Goal: Task Accomplishment & Management: Complete application form

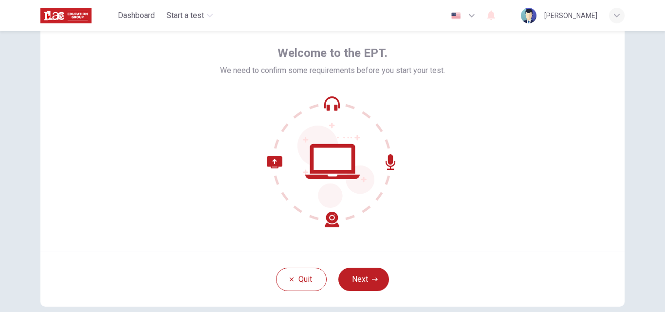
scroll to position [94, 0]
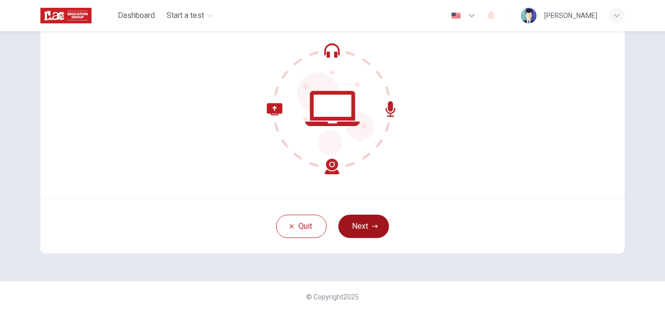
click at [360, 222] on button "Next" at bounding box center [364, 226] width 51 height 23
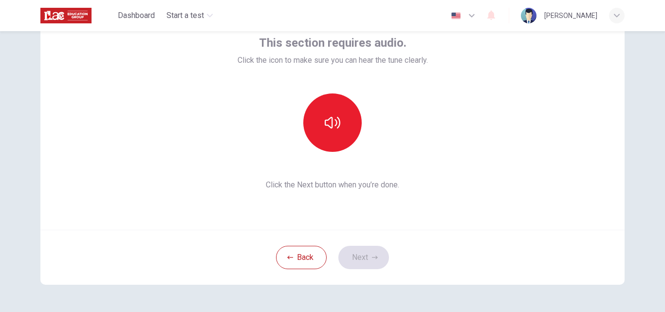
scroll to position [45, 0]
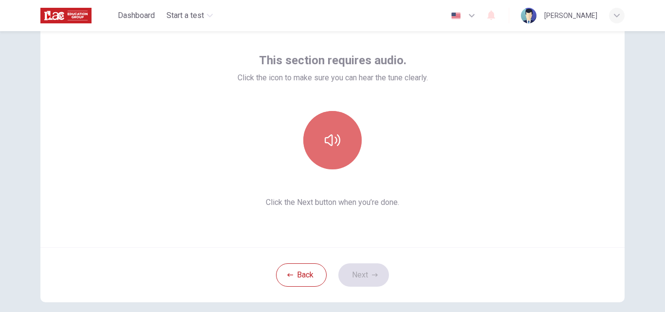
click at [325, 137] on icon "button" at bounding box center [333, 140] width 16 height 16
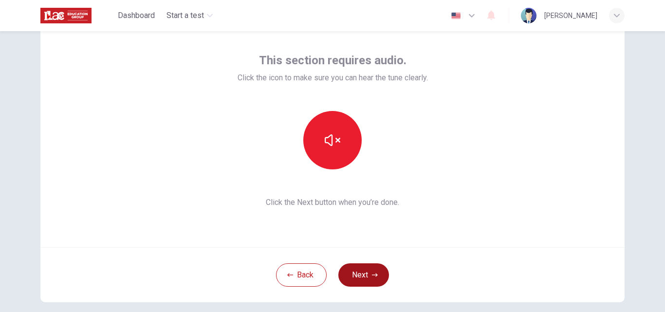
click at [377, 270] on button "Next" at bounding box center [364, 275] width 51 height 23
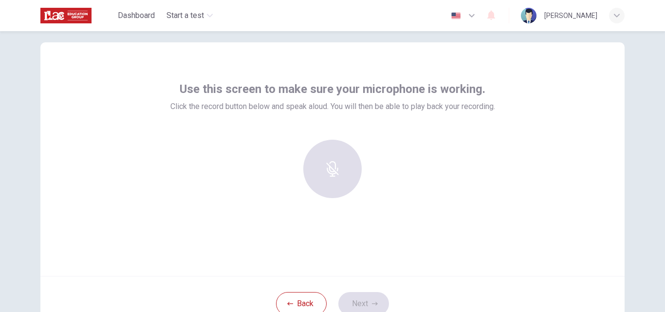
scroll to position [0, 0]
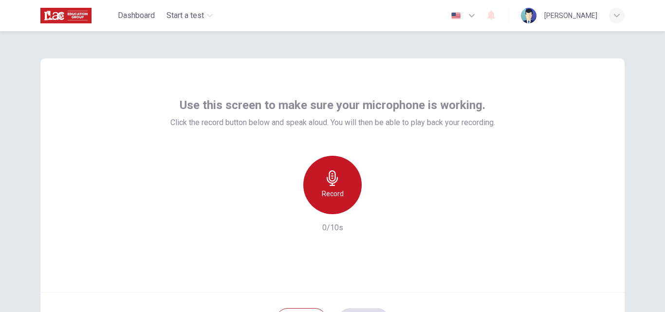
click at [326, 197] on h6 "Record" at bounding box center [333, 194] width 22 height 12
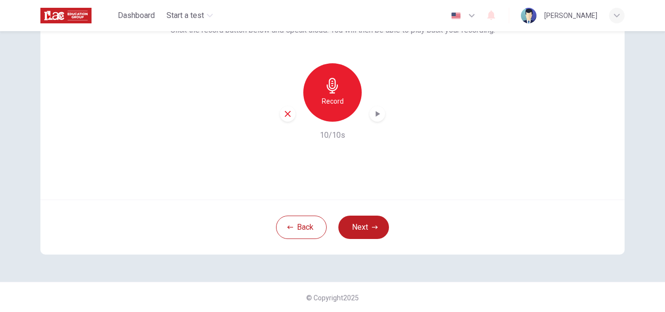
scroll to position [94, 0]
click at [367, 227] on button "Next" at bounding box center [364, 226] width 51 height 23
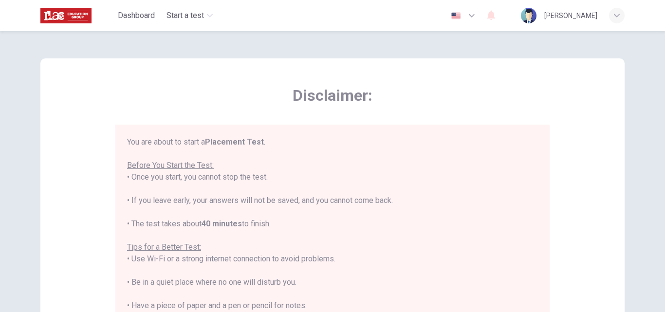
scroll to position [11, 0]
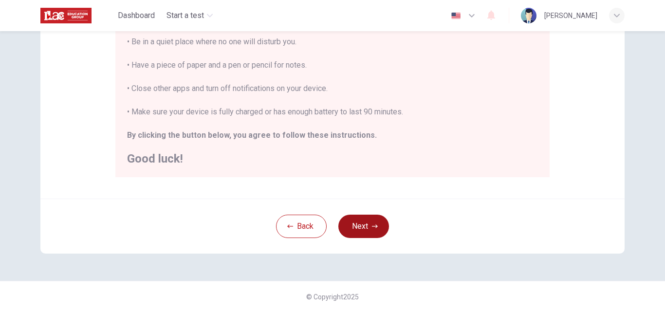
click at [381, 224] on button "Next" at bounding box center [364, 226] width 51 height 23
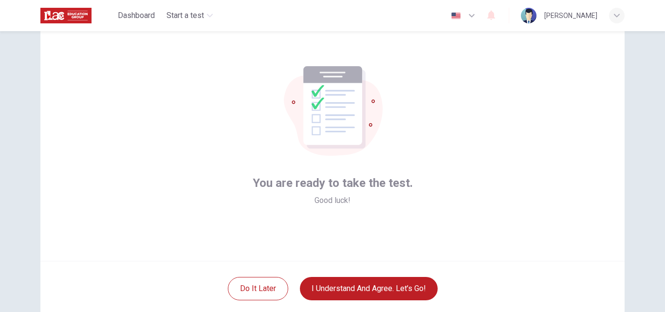
scroll to position [49, 0]
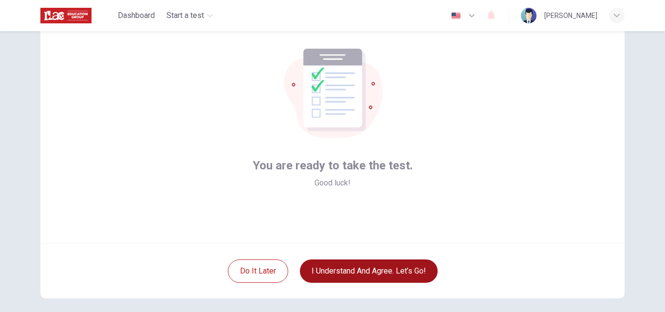
click at [369, 275] on button "I understand and agree. Let’s go!" at bounding box center [369, 271] width 138 height 23
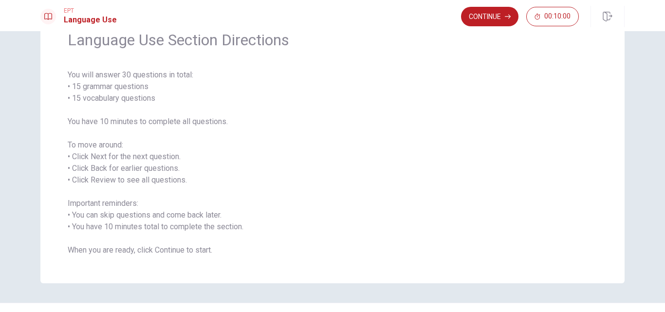
scroll to position [70, 0]
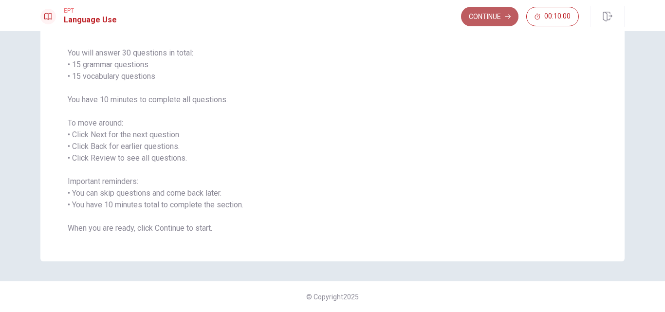
click at [484, 17] on button "Continue" at bounding box center [489, 16] width 57 height 19
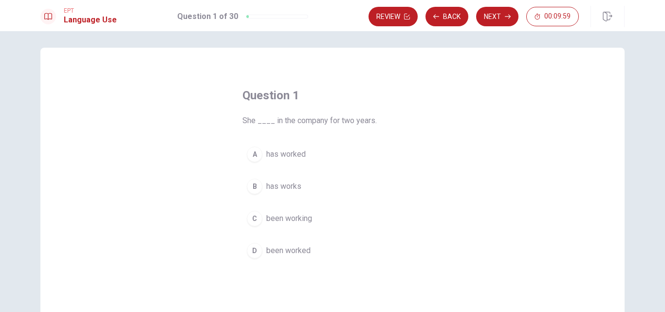
scroll to position [0, 0]
click at [281, 223] on span "been working" at bounding box center [289, 222] width 46 height 12
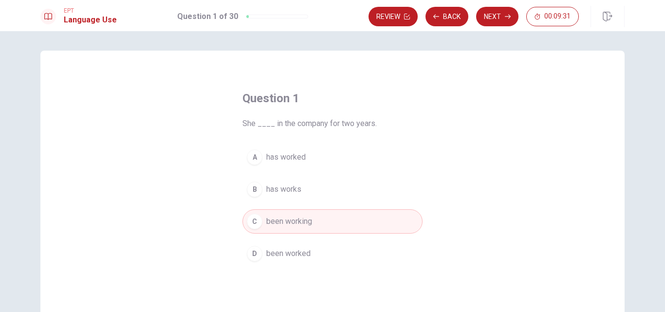
click at [295, 252] on span "been worked" at bounding box center [288, 254] width 44 height 12
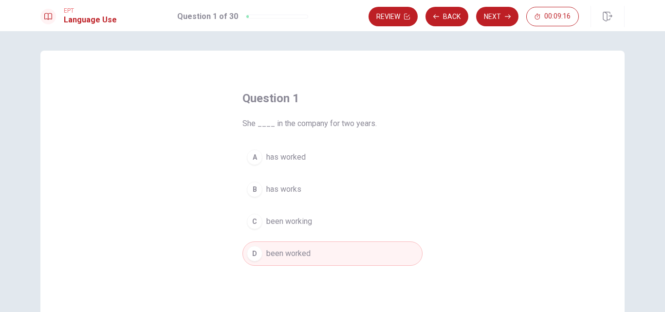
click at [297, 224] on span "been working" at bounding box center [289, 222] width 46 height 12
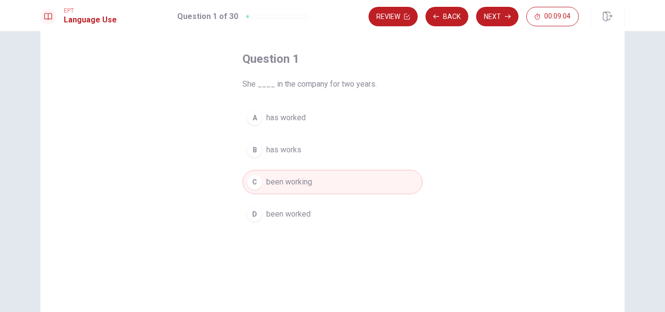
scroll to position [97, 0]
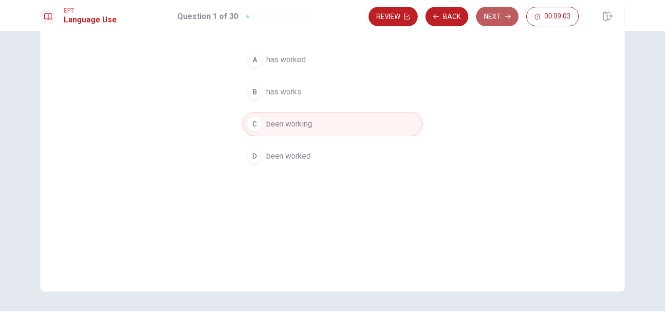
click at [497, 13] on button "Next" at bounding box center [497, 16] width 42 height 19
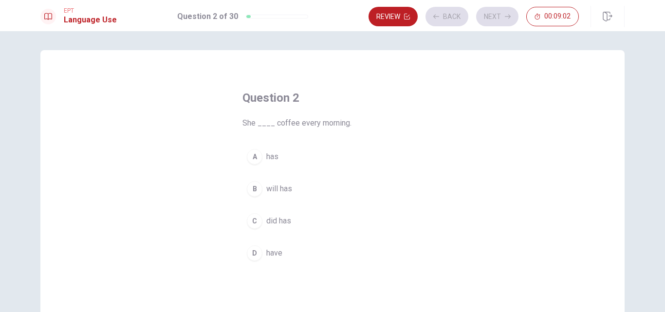
scroll to position [0, 0]
click at [271, 158] on span "has" at bounding box center [272, 157] width 12 height 12
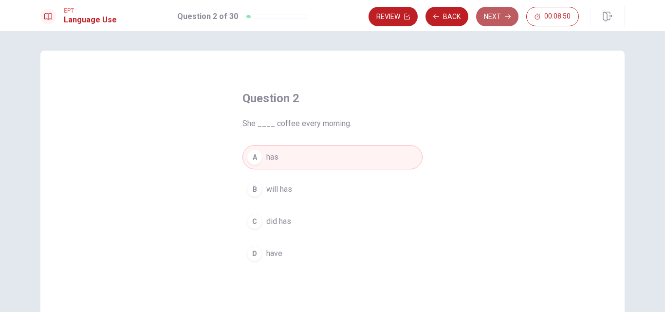
click at [489, 21] on button "Next" at bounding box center [497, 16] width 42 height 19
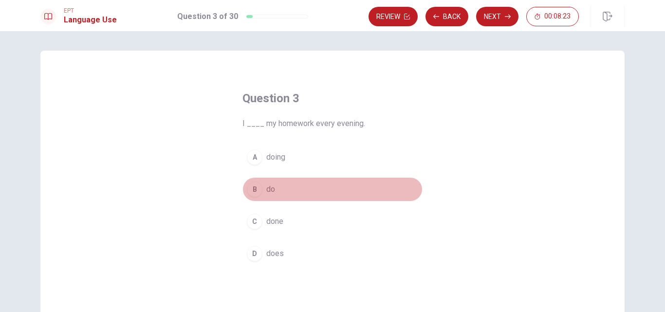
click at [273, 191] on span "do" at bounding box center [270, 190] width 9 height 12
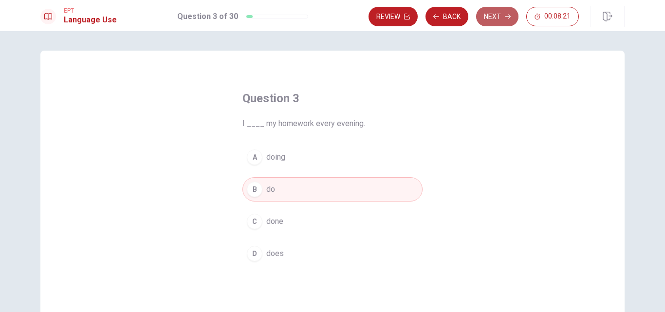
click at [498, 18] on button "Next" at bounding box center [497, 16] width 42 height 19
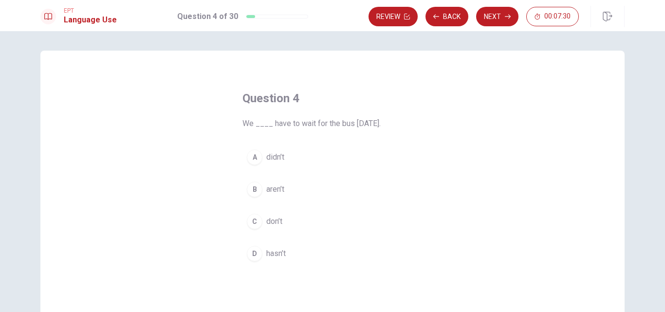
click at [261, 225] on button "C don’t" at bounding box center [333, 221] width 180 height 24
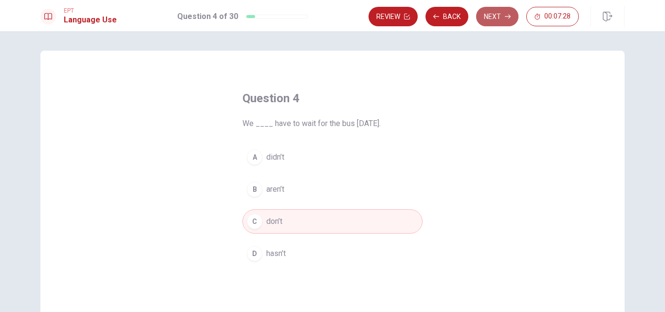
click at [496, 18] on button "Next" at bounding box center [497, 16] width 42 height 19
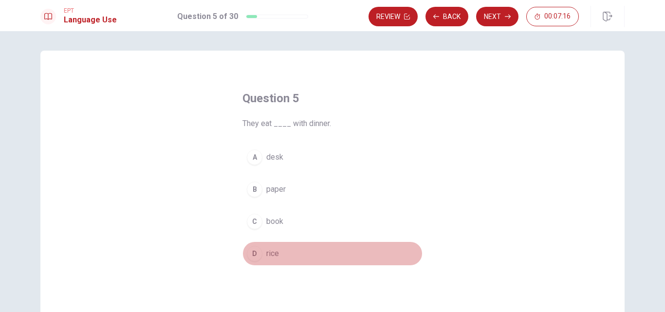
click at [275, 253] on span "rice" at bounding box center [272, 254] width 13 height 12
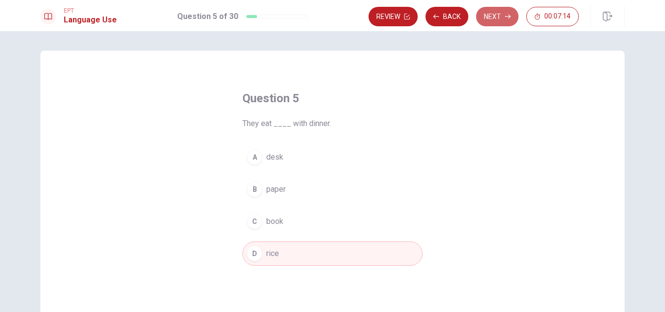
click at [502, 18] on button "Next" at bounding box center [497, 16] width 42 height 19
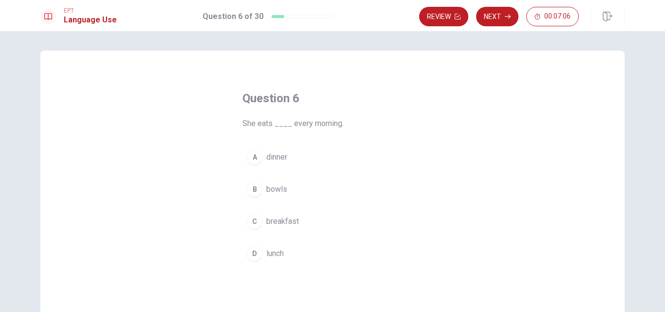
click at [281, 223] on span "breakfast" at bounding box center [282, 222] width 33 height 12
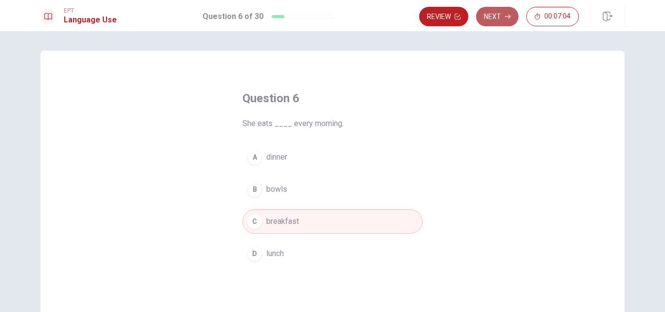
click at [495, 19] on button "Next" at bounding box center [497, 16] width 42 height 19
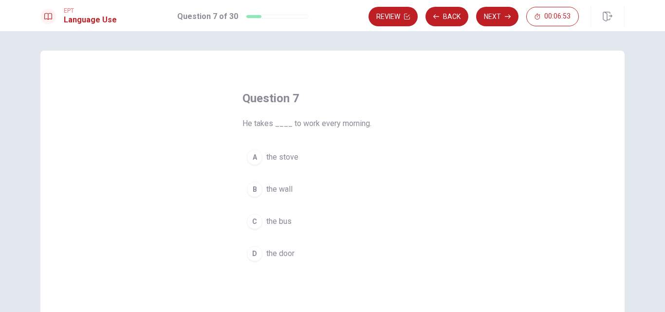
click at [269, 227] on span "the bus" at bounding box center [278, 222] width 25 height 12
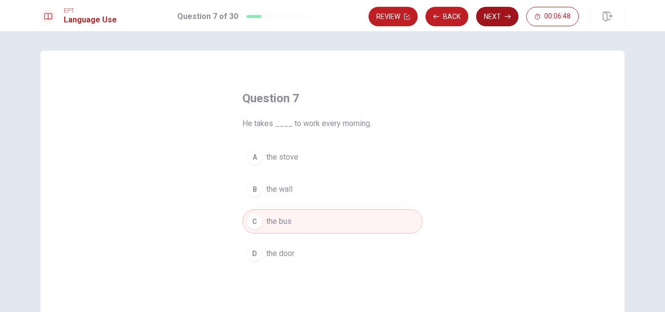
click at [488, 17] on button "Next" at bounding box center [497, 16] width 42 height 19
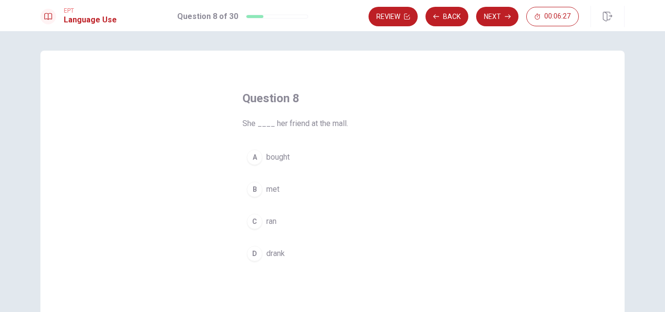
drag, startPoint x: 272, startPoint y: 159, endPoint x: 292, endPoint y: 159, distance: 20.5
click at [272, 159] on span "bought" at bounding box center [277, 157] width 23 height 12
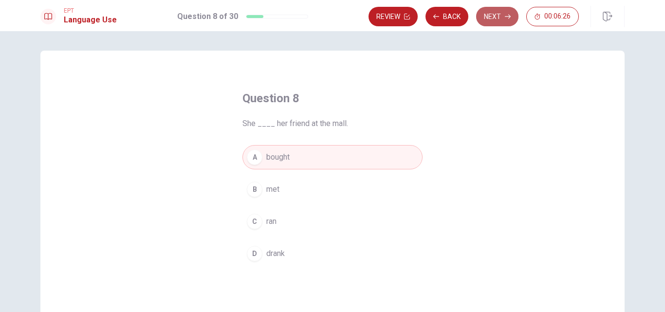
click at [489, 14] on button "Next" at bounding box center [497, 16] width 42 height 19
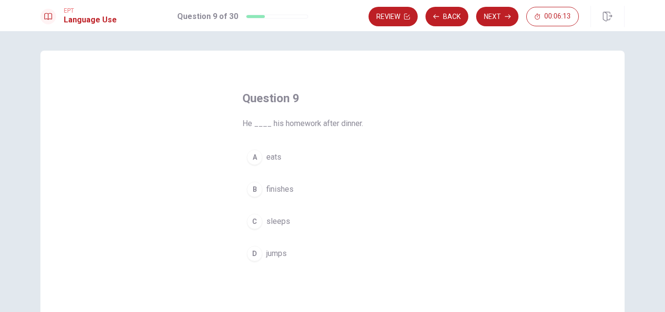
click at [276, 191] on span "finishes" at bounding box center [279, 190] width 27 height 12
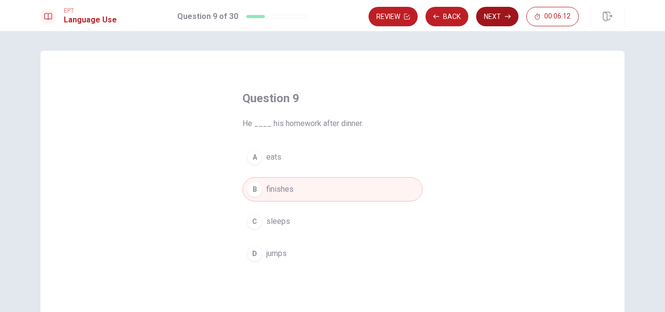
click at [491, 19] on button "Next" at bounding box center [497, 16] width 42 height 19
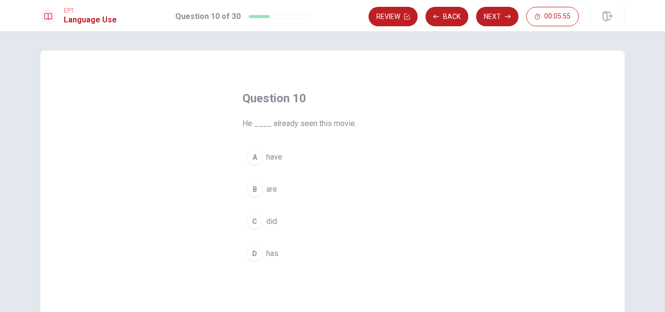
click at [276, 250] on span "has" at bounding box center [272, 254] width 12 height 12
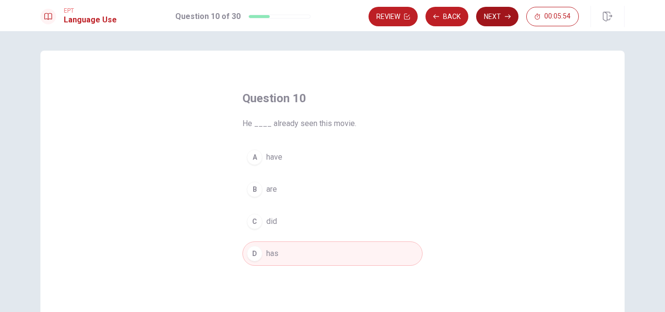
click at [489, 19] on button "Next" at bounding box center [497, 16] width 42 height 19
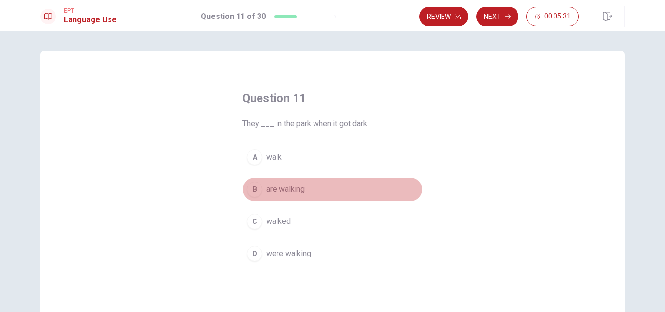
click at [277, 189] on span "are walking" at bounding box center [285, 190] width 38 height 12
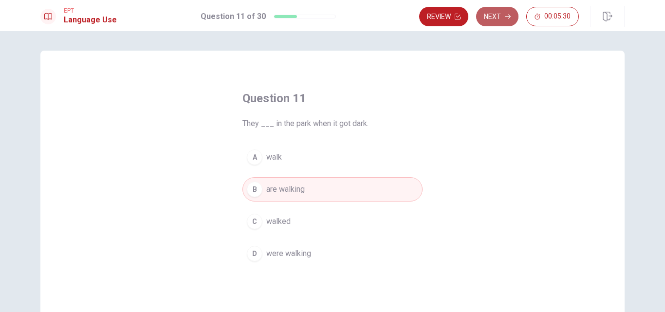
click at [502, 17] on button "Next" at bounding box center [497, 16] width 42 height 19
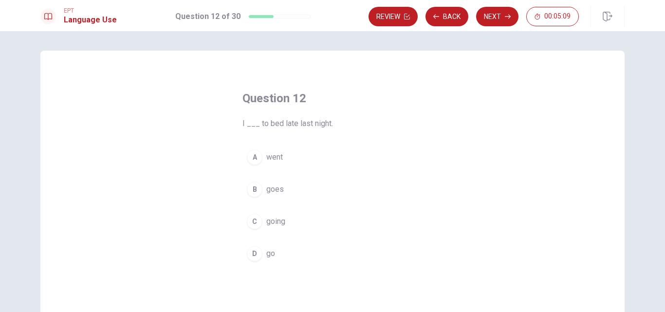
click at [276, 163] on span "went" at bounding box center [274, 157] width 17 height 12
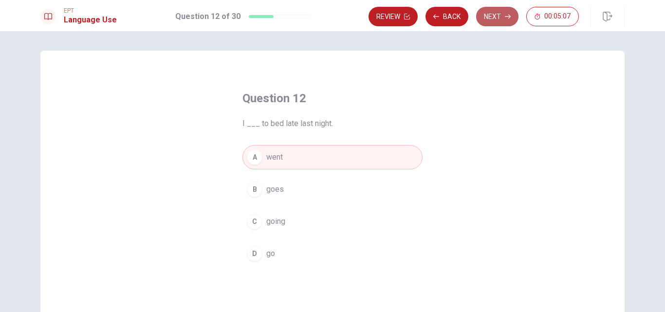
click at [496, 20] on button "Next" at bounding box center [497, 16] width 42 height 19
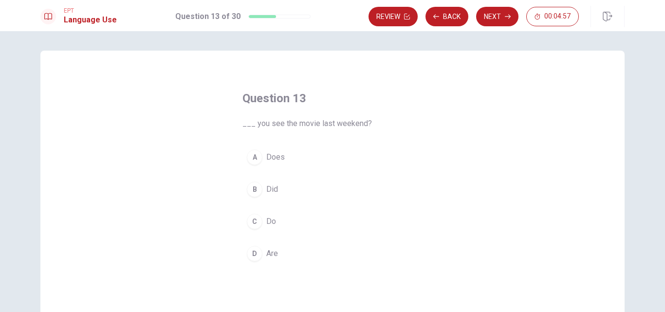
click at [268, 190] on span "Did" at bounding box center [272, 190] width 12 height 12
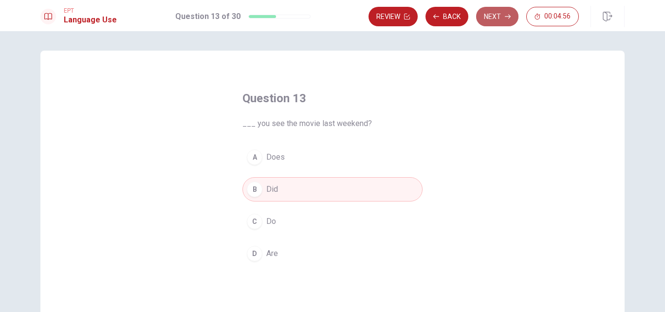
click at [495, 14] on button "Next" at bounding box center [497, 16] width 42 height 19
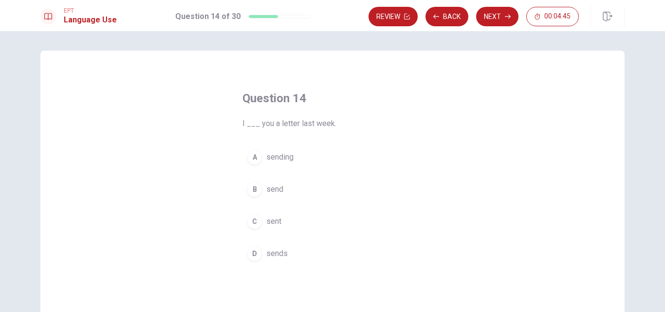
click at [262, 193] on button "B send" at bounding box center [333, 189] width 180 height 24
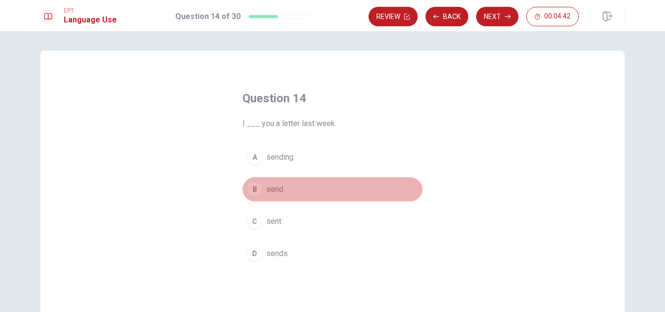
click at [274, 188] on span "send" at bounding box center [274, 190] width 17 height 12
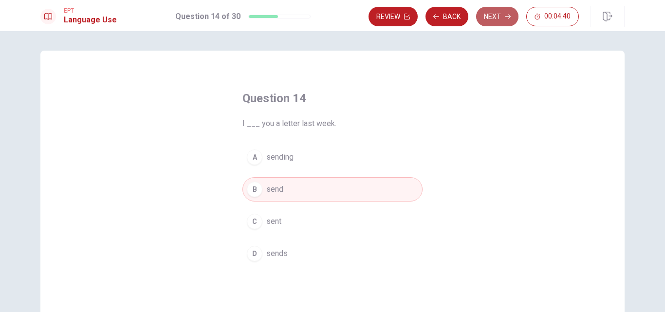
click at [497, 17] on button "Next" at bounding box center [497, 16] width 42 height 19
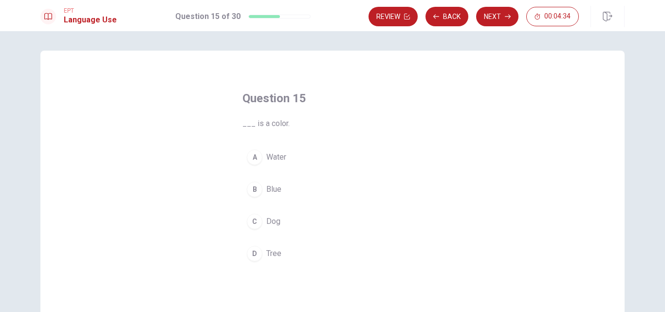
click at [273, 191] on span "Blue" at bounding box center [273, 190] width 15 height 12
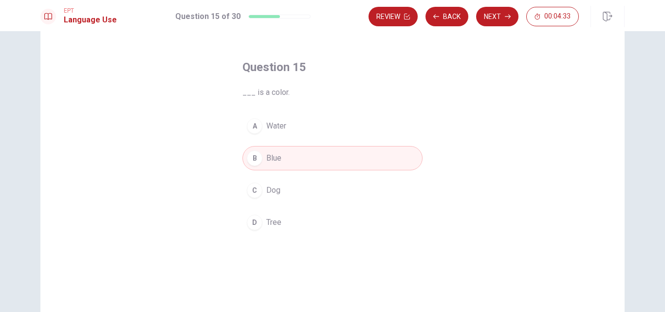
scroll to position [49, 0]
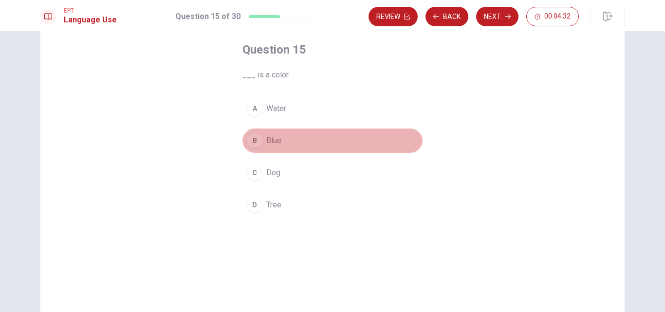
click at [253, 140] on div "B" at bounding box center [255, 141] width 16 height 16
drag, startPoint x: 258, startPoint y: 140, endPoint x: 419, endPoint y: 137, distance: 161.3
click at [416, 135] on button "B Blue" at bounding box center [333, 141] width 180 height 24
click at [329, 141] on button "B Blue" at bounding box center [333, 141] width 180 height 24
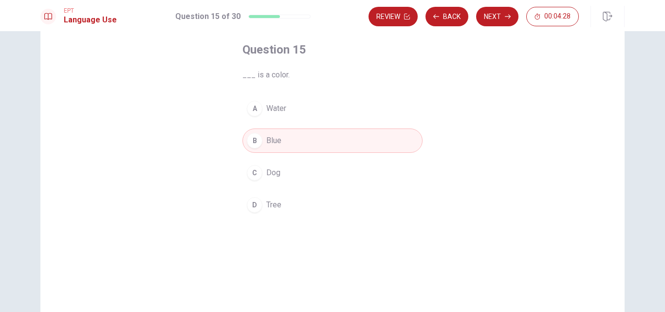
click at [329, 141] on button "B Blue" at bounding box center [333, 141] width 180 height 24
click at [492, 14] on button "Next" at bounding box center [497, 16] width 42 height 19
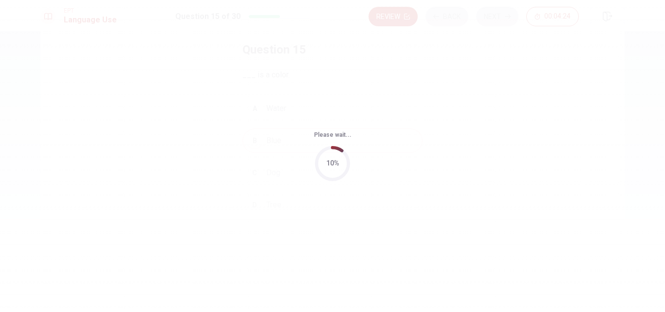
scroll to position [0, 0]
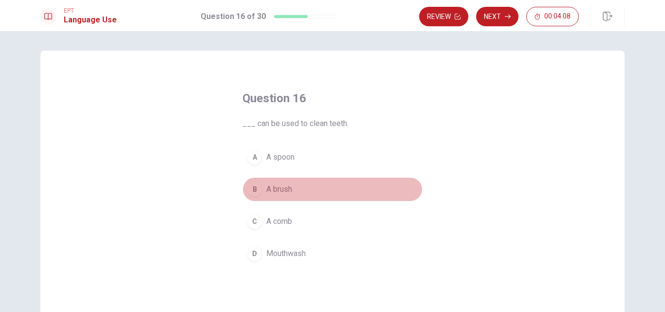
click at [272, 191] on span "A brush" at bounding box center [279, 190] width 26 height 12
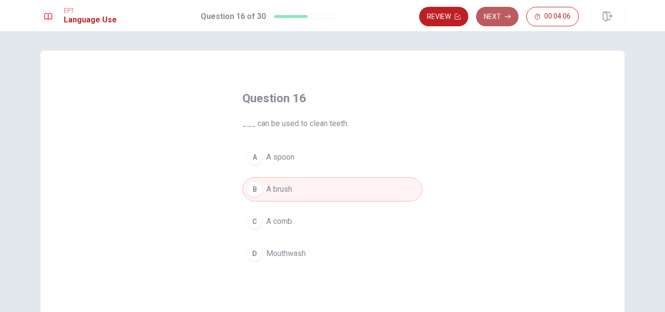
click at [492, 15] on button "Next" at bounding box center [497, 16] width 42 height 19
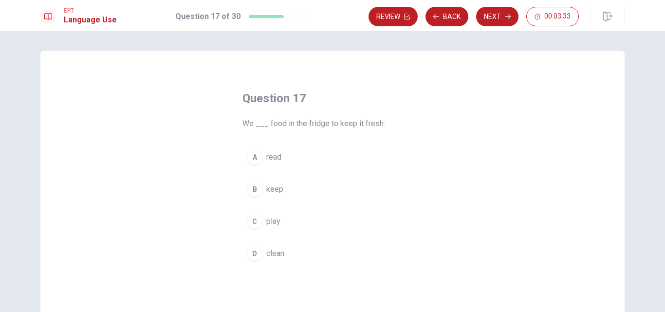
click at [279, 188] on span "keep" at bounding box center [274, 190] width 17 height 12
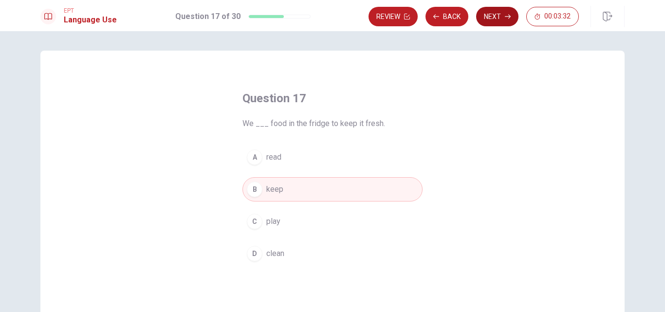
click at [491, 16] on button "Next" at bounding box center [497, 16] width 42 height 19
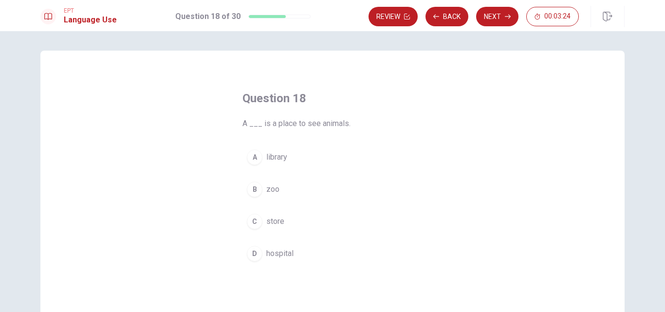
click at [270, 191] on span "zoo" at bounding box center [272, 190] width 13 height 12
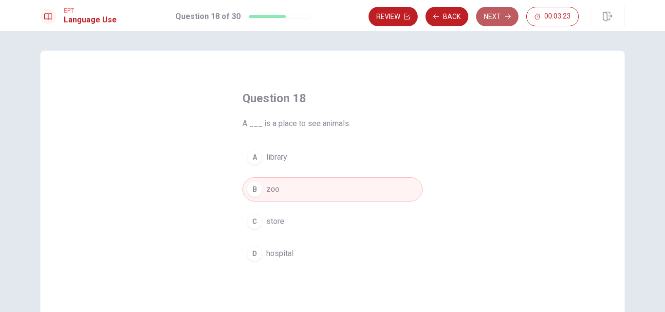
click at [492, 10] on button "Next" at bounding box center [497, 16] width 42 height 19
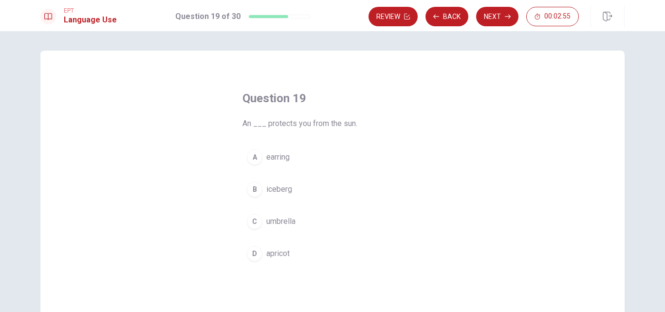
click at [285, 223] on span "umbrella" at bounding box center [280, 222] width 29 height 12
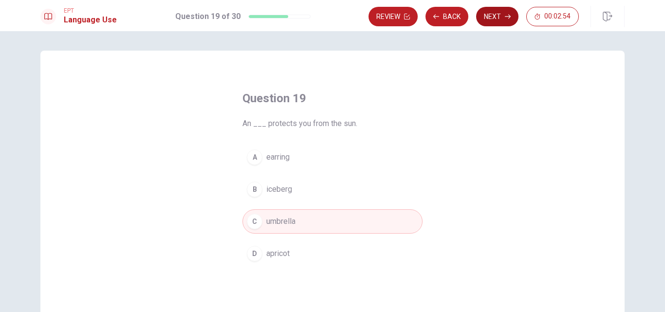
click at [495, 10] on button "Next" at bounding box center [497, 16] width 42 height 19
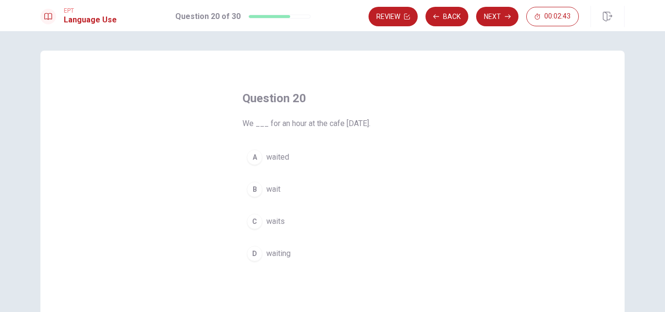
click at [291, 161] on button "A waited" at bounding box center [333, 157] width 180 height 24
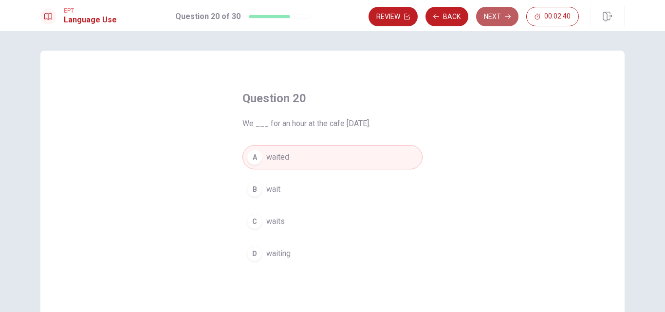
click at [498, 16] on button "Next" at bounding box center [497, 16] width 42 height 19
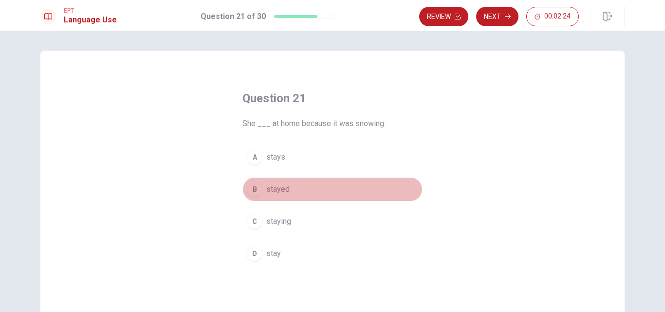
click at [280, 187] on span "stayed" at bounding box center [277, 190] width 23 height 12
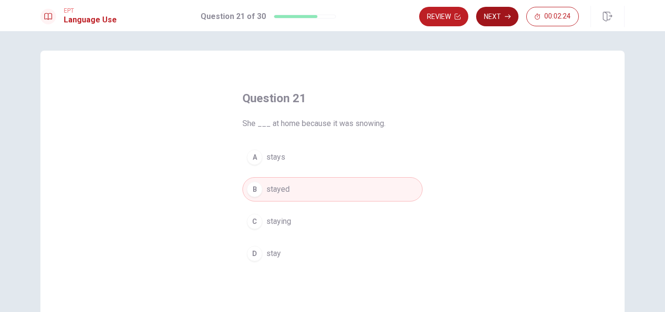
click at [509, 16] on icon "button" at bounding box center [508, 17] width 6 height 6
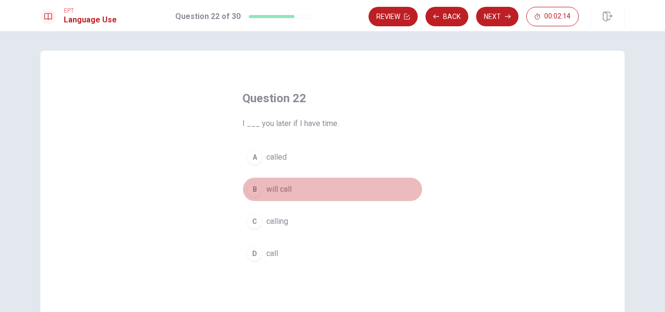
click at [270, 186] on span "will call" at bounding box center [278, 190] width 25 height 12
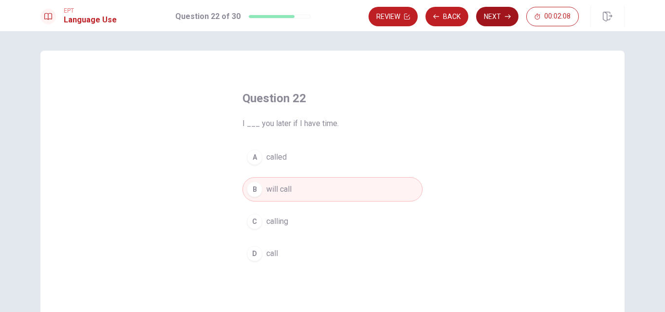
click at [499, 16] on button "Next" at bounding box center [497, 16] width 42 height 19
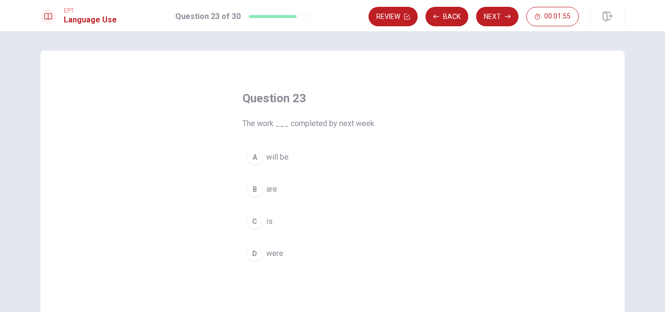
click at [275, 161] on span "will be" at bounding box center [277, 157] width 22 height 12
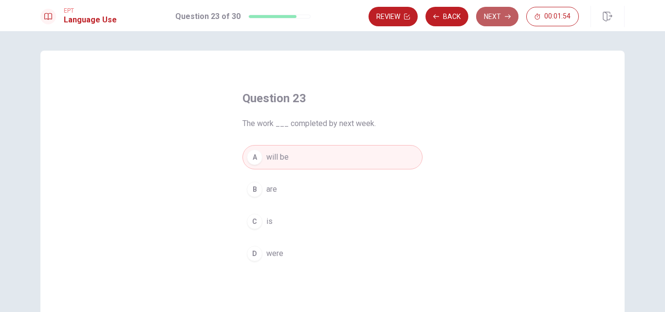
click at [505, 24] on button "Next" at bounding box center [497, 16] width 42 height 19
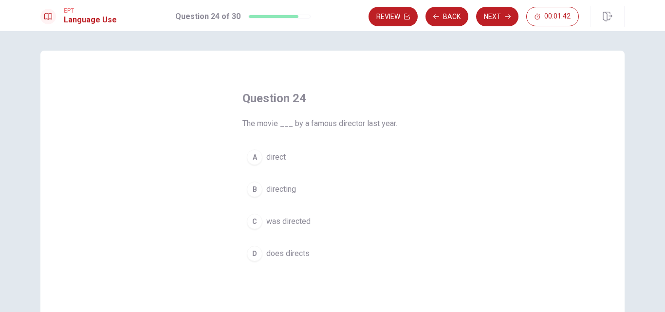
click at [285, 221] on span "was directed" at bounding box center [288, 222] width 44 height 12
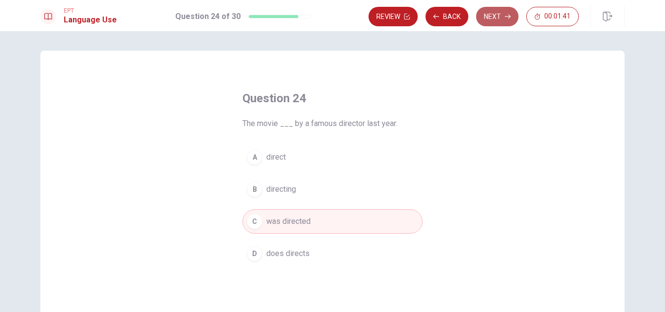
click at [507, 10] on button "Next" at bounding box center [497, 16] width 42 height 19
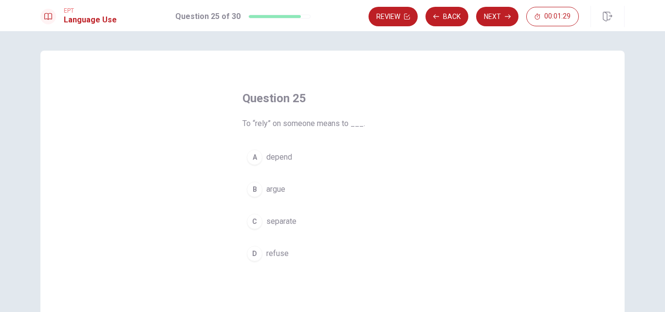
click at [288, 220] on span "separate" at bounding box center [281, 222] width 30 height 12
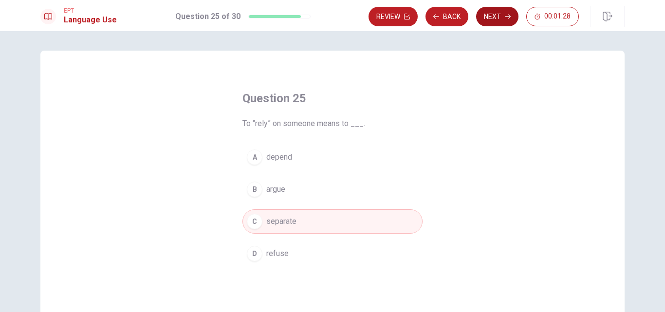
click at [504, 15] on button "Next" at bounding box center [497, 16] width 42 height 19
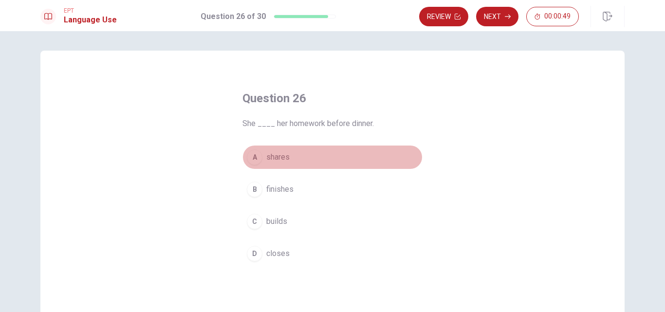
click at [286, 161] on span "shares" at bounding box center [277, 157] width 23 height 12
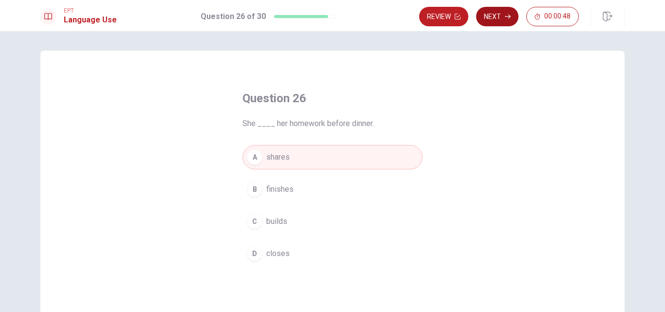
click at [490, 20] on button "Next" at bounding box center [497, 16] width 42 height 19
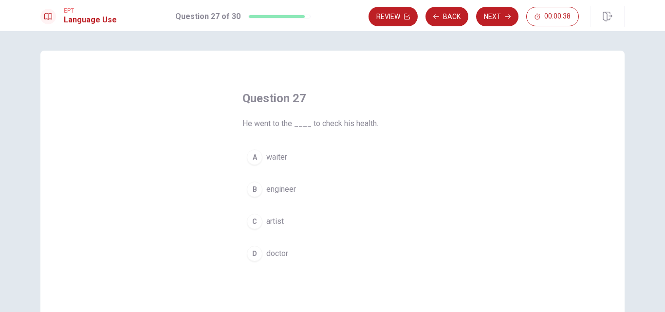
click at [264, 254] on button "D doctor" at bounding box center [333, 254] width 180 height 24
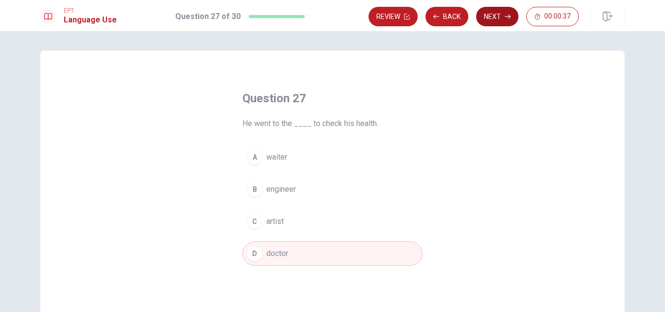
click at [502, 14] on button "Next" at bounding box center [497, 16] width 42 height 19
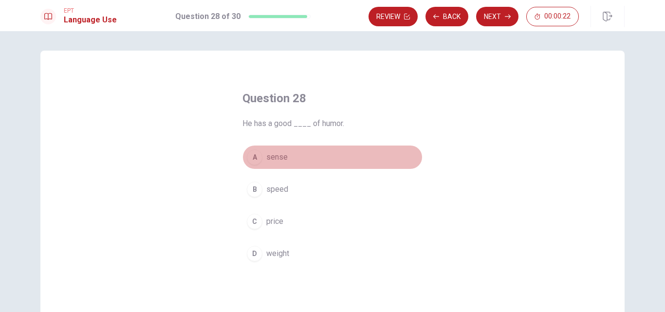
click at [286, 154] on button "A sense" at bounding box center [333, 157] width 180 height 24
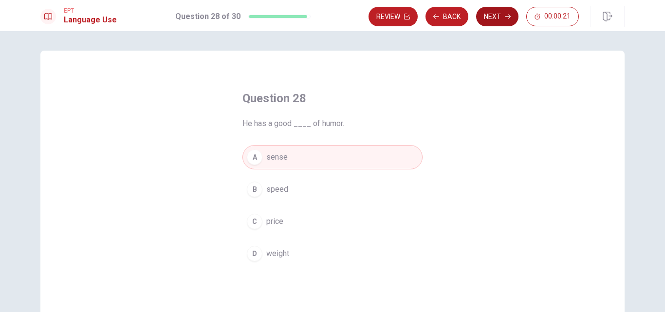
click at [494, 23] on button "Next" at bounding box center [497, 16] width 42 height 19
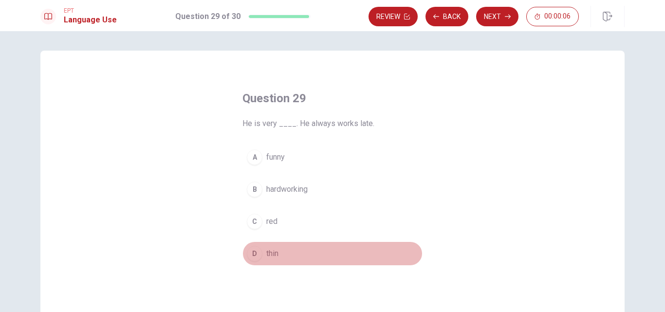
click at [267, 262] on button "D thin" at bounding box center [333, 254] width 180 height 24
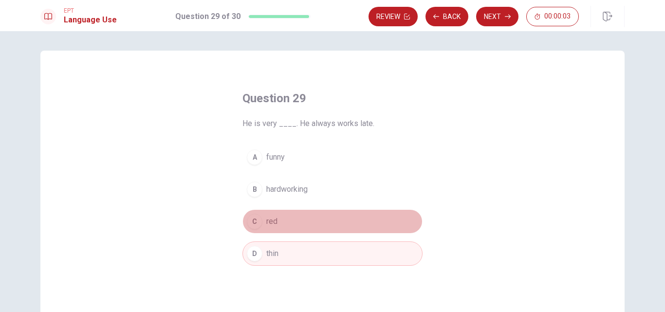
click at [266, 220] on span "red" at bounding box center [271, 222] width 11 height 12
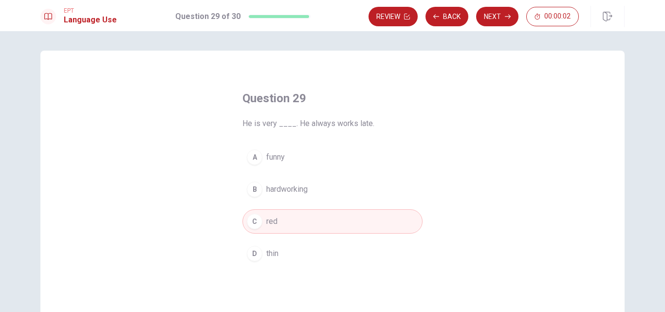
click at [280, 254] on button "D thin" at bounding box center [333, 254] width 180 height 24
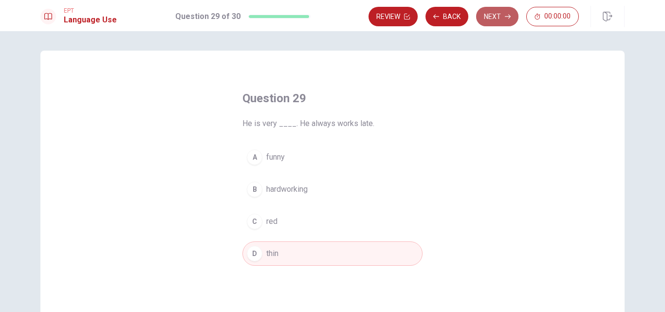
click at [492, 15] on button "Next" at bounding box center [497, 16] width 42 height 19
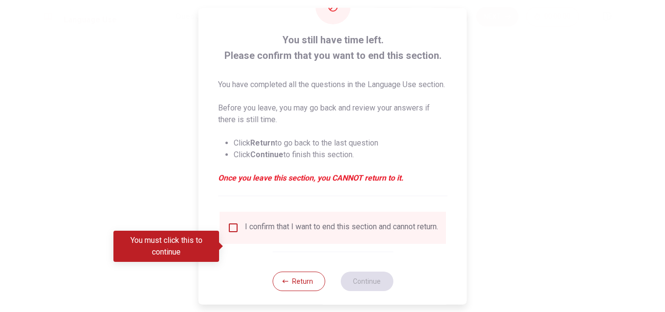
scroll to position [14, 0]
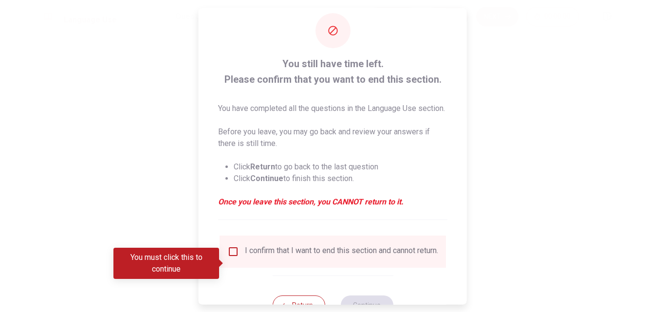
drag, startPoint x: 221, startPoint y: 103, endPoint x: 319, endPoint y: 166, distance: 116.3
click at [319, 166] on span "You have completed all the questions in the Language Use section. Before you le…" at bounding box center [332, 155] width 229 height 105
drag, startPoint x: 222, startPoint y: 110, endPoint x: 274, endPoint y: 155, distance: 69.4
click at [274, 155] on span "You have completed all the questions in the Language Use section. Before you le…" at bounding box center [332, 155] width 229 height 105
click at [275, 150] on p "Before you leave, you may go back and review your answers if there is still tim…" at bounding box center [332, 137] width 229 height 23
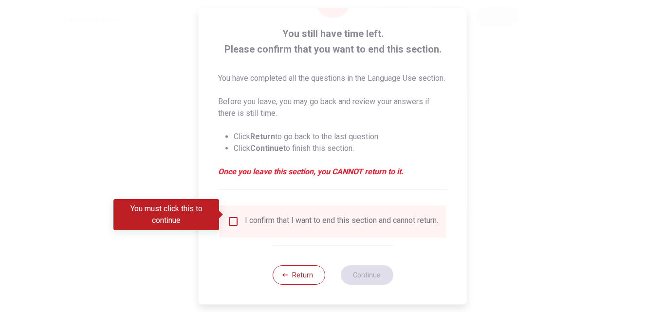
scroll to position [63, 0]
click at [232, 216] on input "You must click this to continue" at bounding box center [233, 222] width 12 height 12
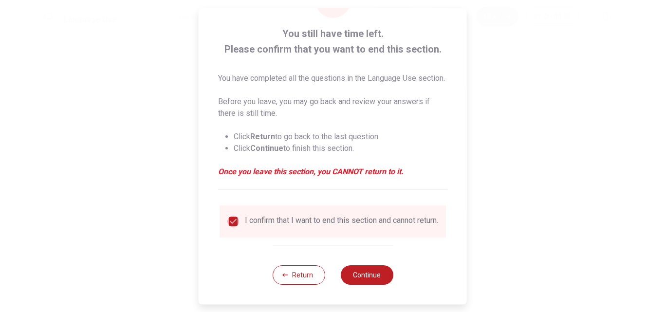
click at [232, 216] on input "checkbox" at bounding box center [233, 222] width 12 height 12
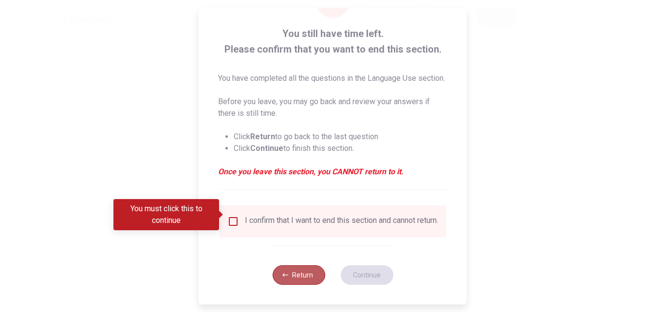
click at [286, 271] on button "Return" at bounding box center [298, 274] width 53 height 19
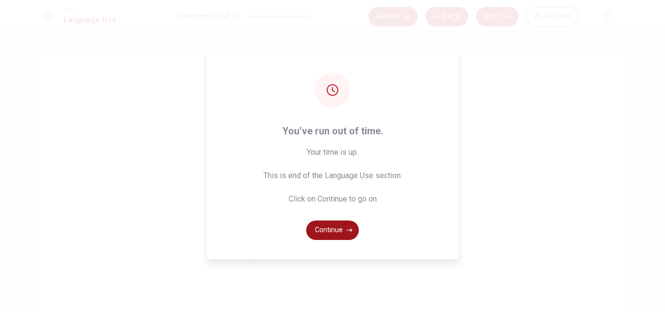
click at [320, 232] on button "Continue" at bounding box center [332, 230] width 53 height 19
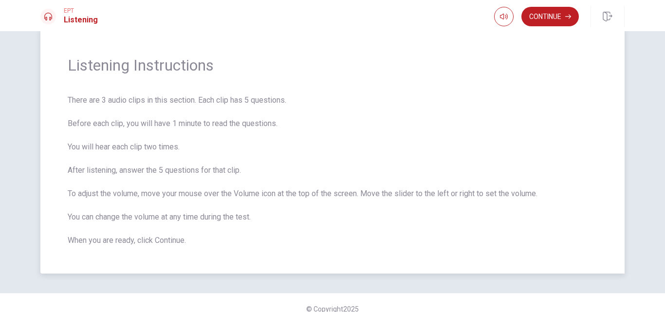
scroll to position [35, 0]
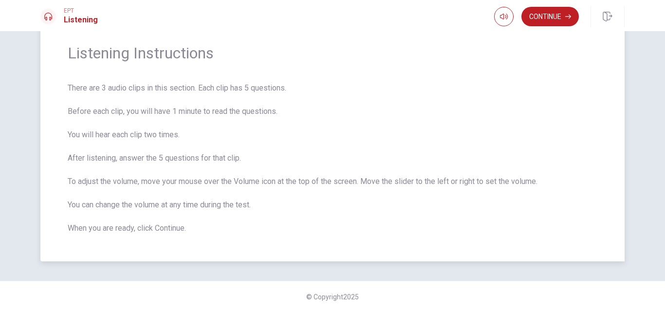
drag, startPoint x: 64, startPoint y: 85, endPoint x: 192, endPoint y: 157, distance: 147.0
click at [189, 153] on div "Listening Instructions There are 3 audio clips in this section. Each clip has 5…" at bounding box center [332, 139] width 585 height 246
drag, startPoint x: 179, startPoint y: 228, endPoint x: 64, endPoint y: 203, distance: 117.7
click at [64, 203] on div "Listening Instructions There are 3 audio clips in this section. Each clip has 5…" at bounding box center [332, 139] width 585 height 246
click at [232, 231] on span "There are 3 audio clips in this section. Each clip has 5 questions. Before each…" at bounding box center [333, 158] width 530 height 152
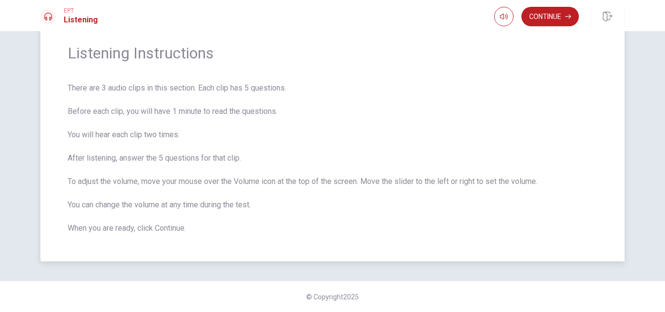
scroll to position [0, 0]
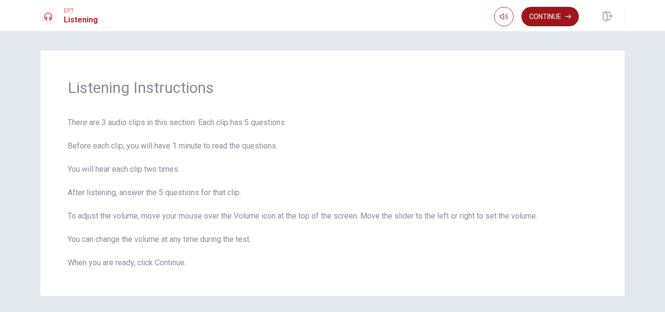
click at [532, 17] on button "Continue" at bounding box center [550, 16] width 57 height 19
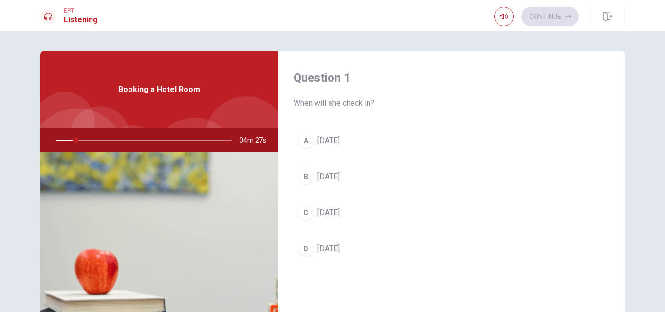
click at [548, 181] on button "B [DATE]" at bounding box center [452, 177] width 316 height 24
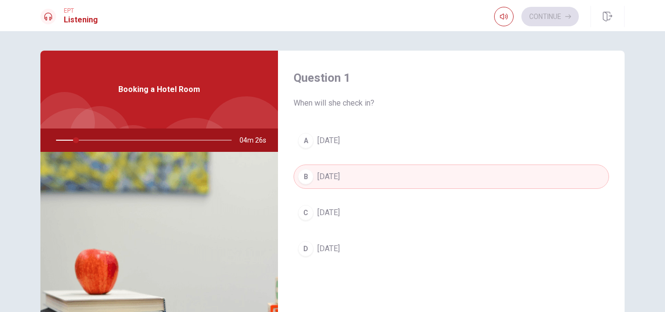
click at [326, 142] on span "[DATE]" at bounding box center [329, 141] width 22 height 12
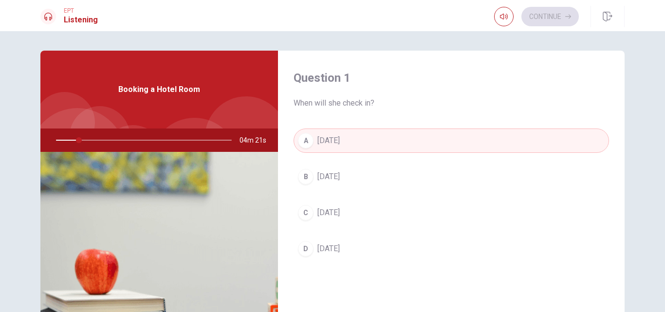
click at [319, 284] on div "Question 1 When will she check in? A [DATE] B [DATE] C [DATE] D [DATE]" at bounding box center [451, 175] width 347 height 249
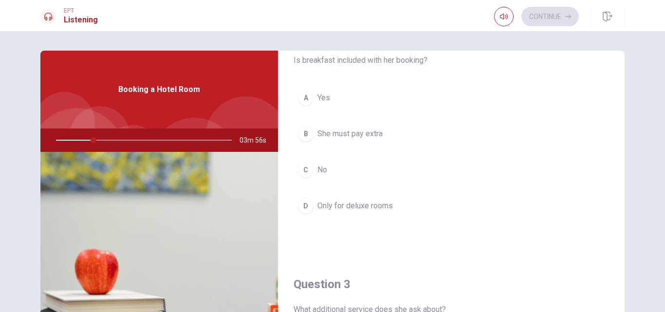
click at [68, 136] on div at bounding box center [141, 140] width 195 height 23
click at [71, 140] on div at bounding box center [141, 140] width 195 height 23
drag, startPoint x: 72, startPoint y: 140, endPoint x: 67, endPoint y: 138, distance: 5.2
click at [67, 138] on div at bounding box center [141, 140] width 195 height 23
drag, startPoint x: 132, startPoint y: 97, endPoint x: 139, endPoint y: 94, distance: 7.4
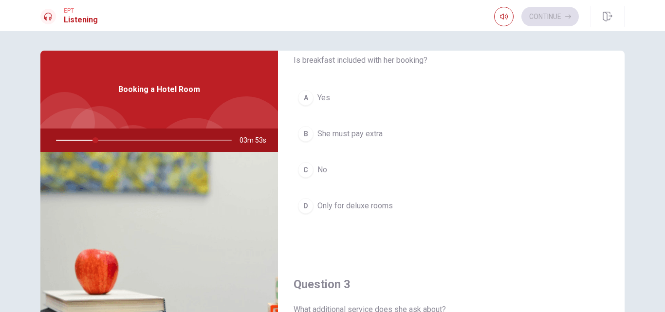
click at [133, 97] on div "Booking a Hotel Room" at bounding box center [159, 90] width 238 height 78
click at [42, 8] on div "EPT Listening" at bounding box center [68, 16] width 57 height 19
click at [52, 19] on icon at bounding box center [48, 17] width 8 height 8
click at [90, 21] on h1 "Listening" at bounding box center [81, 20] width 34 height 12
drag, startPoint x: 100, startPoint y: 20, endPoint x: 79, endPoint y: 21, distance: 20.5
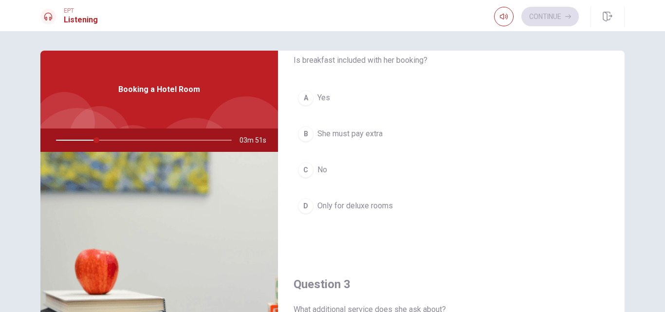
click at [59, 17] on div "EPT Listening Continue" at bounding box center [333, 16] width 616 height 21
click at [115, 26] on div "EPT Listening Continue" at bounding box center [333, 16] width 616 height 21
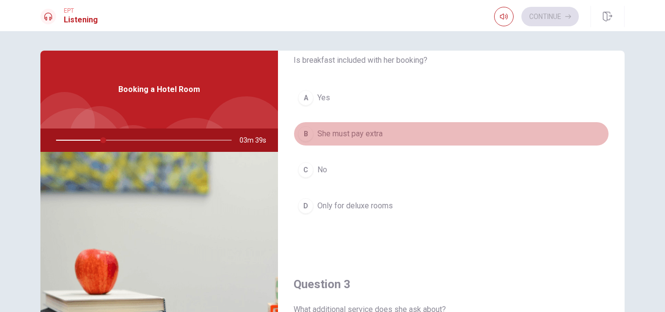
click at [505, 146] on button "B She must pay extra" at bounding box center [452, 134] width 316 height 24
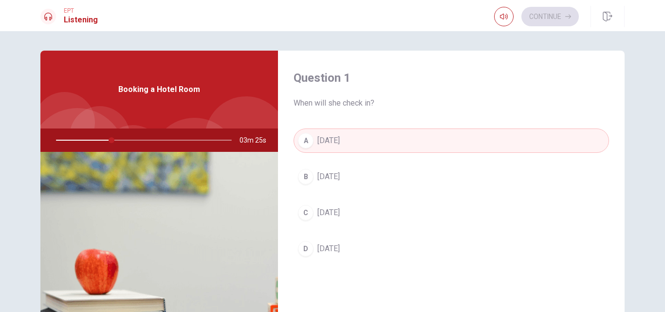
click at [319, 216] on span "[DATE]" at bounding box center [329, 213] width 22 height 12
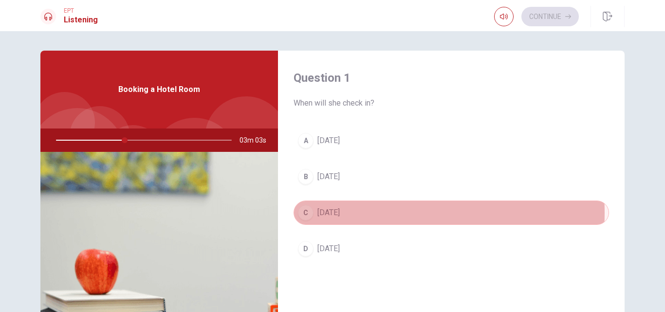
click at [336, 213] on span "[DATE]" at bounding box center [329, 213] width 22 height 12
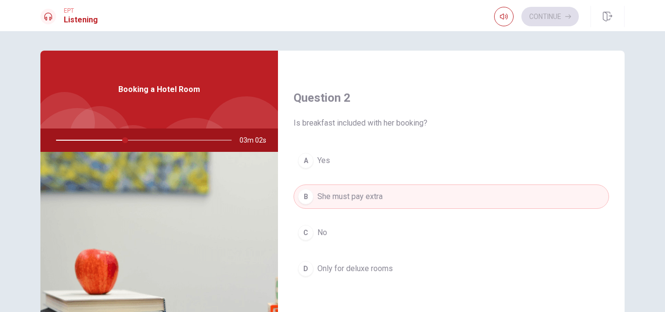
scroll to position [244, 0]
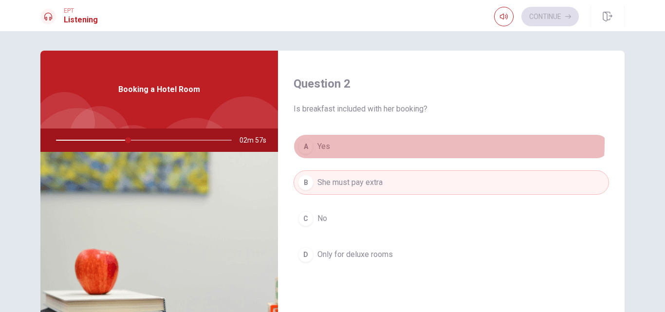
click at [322, 141] on span "Yes" at bounding box center [324, 147] width 13 height 12
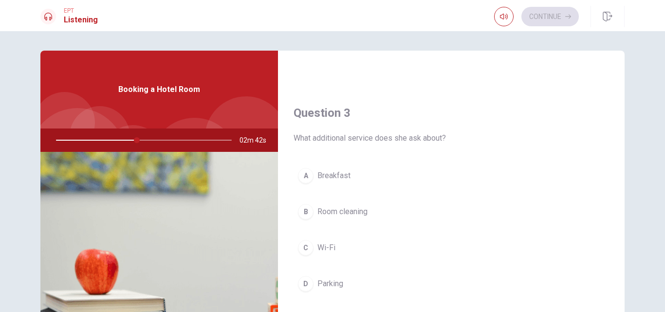
scroll to position [487, 0]
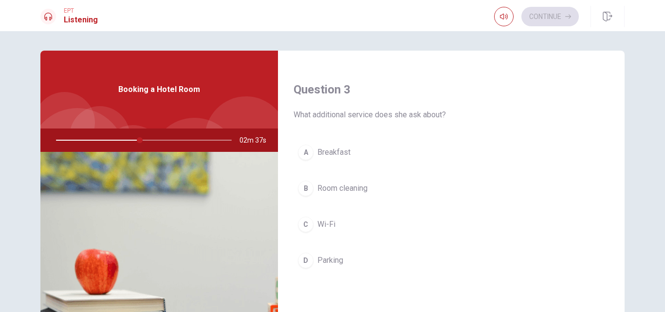
drag, startPoint x: 292, startPoint y: 111, endPoint x: 417, endPoint y: 113, distance: 125.7
click at [380, 113] on span "What additional service does she ask about?" at bounding box center [452, 115] width 316 height 12
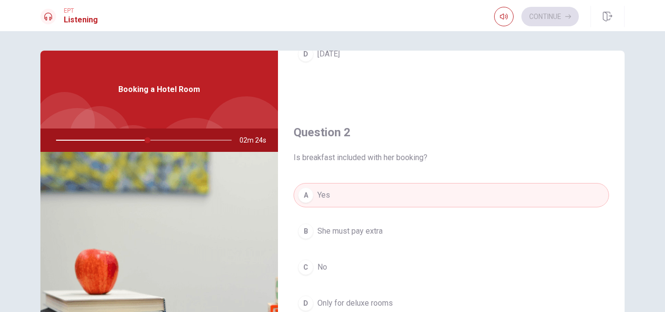
scroll to position [244, 0]
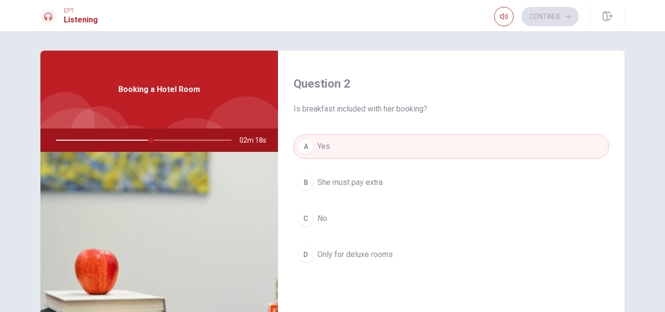
click at [318, 216] on span "No" at bounding box center [323, 219] width 10 height 12
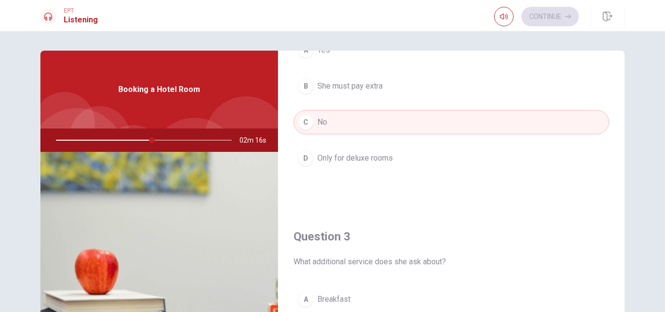
scroll to position [341, 0]
click at [358, 160] on span "Only for deluxe rooms" at bounding box center [356, 157] width 76 height 12
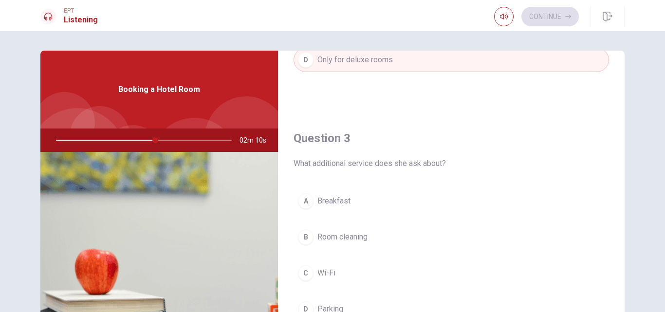
scroll to position [487, 0]
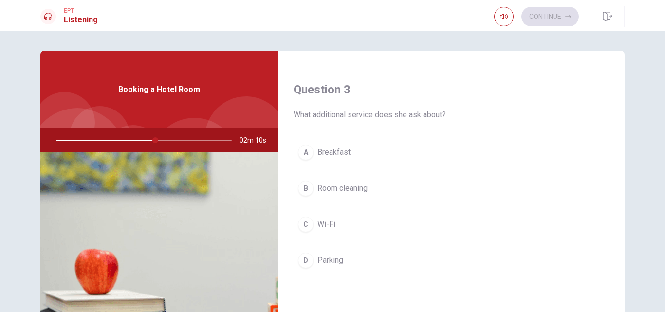
click at [349, 157] on button "A Breakfast" at bounding box center [452, 152] width 316 height 24
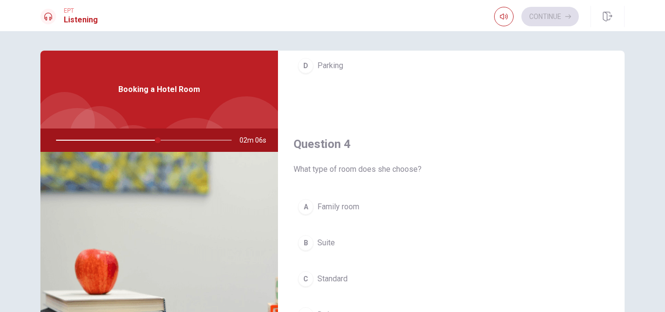
scroll to position [731, 0]
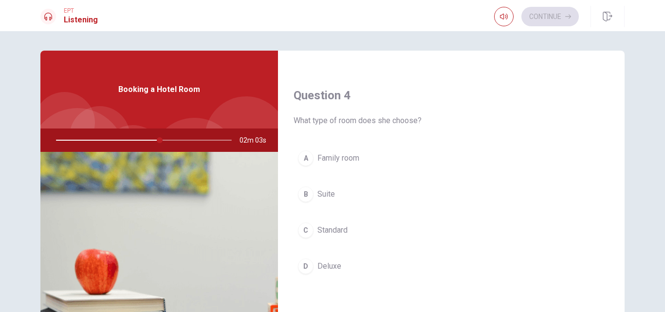
click at [331, 239] on button "C Standard" at bounding box center [452, 230] width 316 height 24
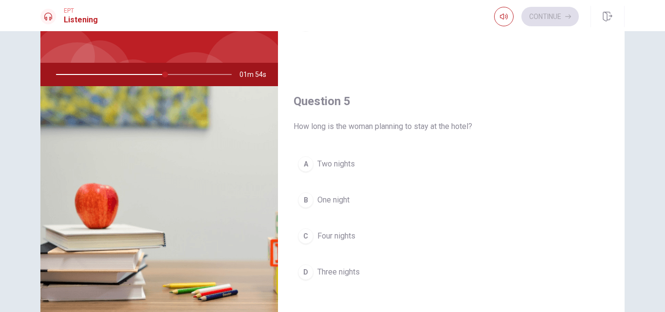
scroll to position [49, 0]
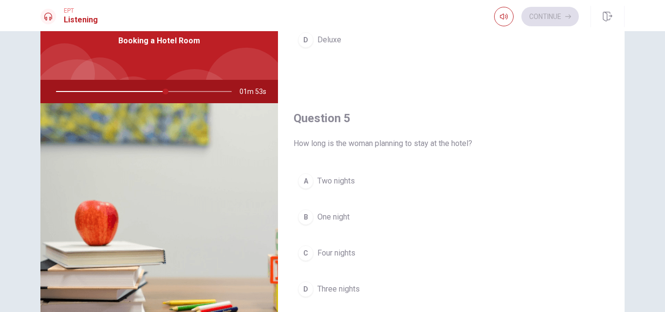
drag, startPoint x: 159, startPoint y: 92, endPoint x: 130, endPoint y: 91, distance: 29.3
click at [130, 91] on div at bounding box center [141, 91] width 195 height 23
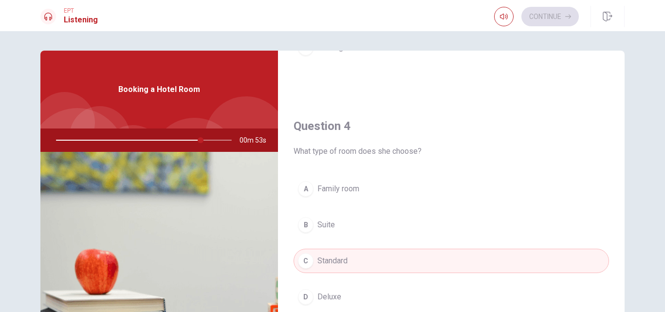
scroll to position [731, 0]
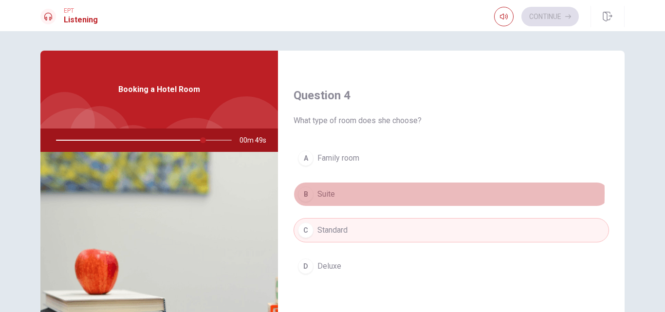
click at [330, 193] on span "Suite" at bounding box center [327, 195] width 18 height 12
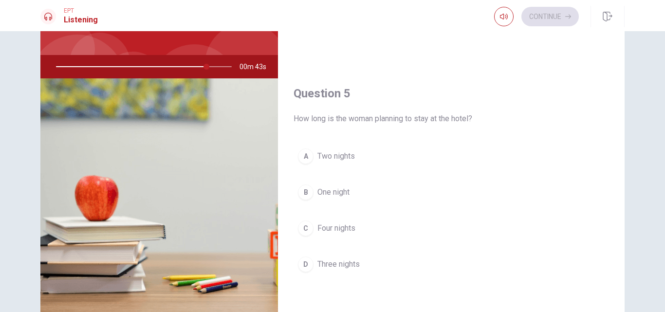
scroll to position [97, 0]
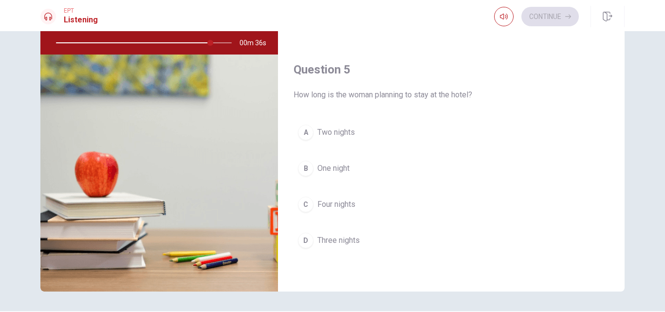
drag, startPoint x: 208, startPoint y: 43, endPoint x: 73, endPoint y: 38, distance: 136.0
click at [73, 38] on div at bounding box center [141, 42] width 195 height 23
drag, startPoint x: 80, startPoint y: 43, endPoint x: 197, endPoint y: 35, distance: 117.7
click at [175, 38] on div at bounding box center [141, 42] width 195 height 23
drag, startPoint x: 215, startPoint y: 43, endPoint x: 227, endPoint y: 46, distance: 11.6
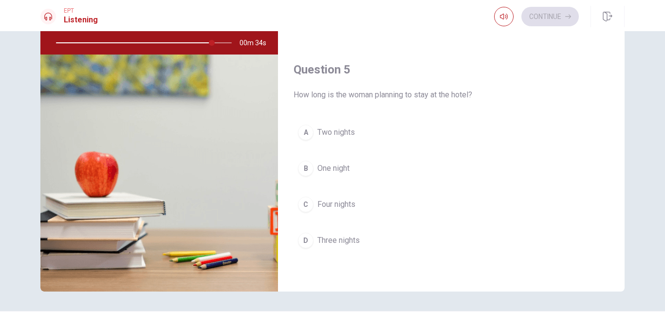
click at [226, 46] on div at bounding box center [141, 42] width 195 height 23
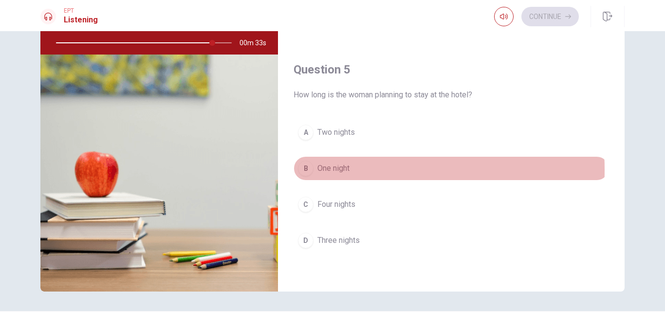
click at [321, 170] on span "One night" at bounding box center [334, 169] width 32 height 12
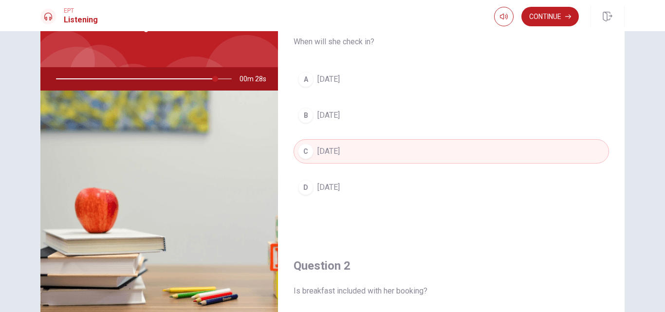
scroll to position [0, 0]
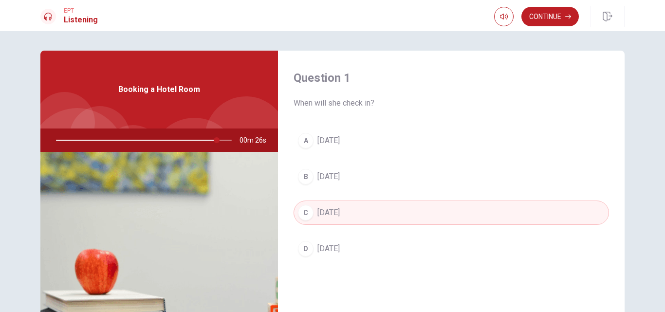
drag, startPoint x: 163, startPoint y: 140, endPoint x: 83, endPoint y: 142, distance: 79.4
click at [83, 142] on div at bounding box center [141, 140] width 195 height 23
click at [562, 14] on button "Continue" at bounding box center [550, 16] width 57 height 19
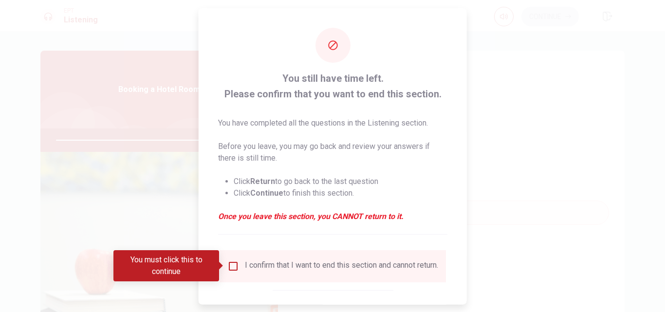
type input "0"
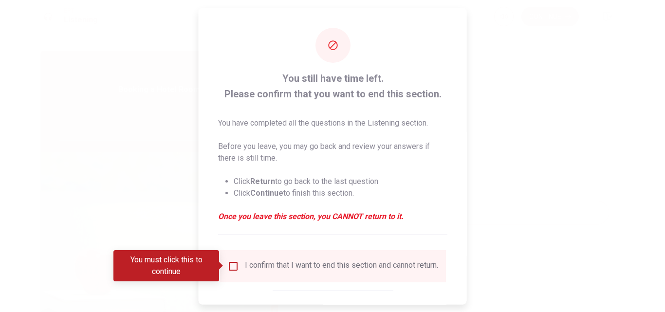
click at [232, 264] on input "You must click this to continue" at bounding box center [233, 266] width 12 height 12
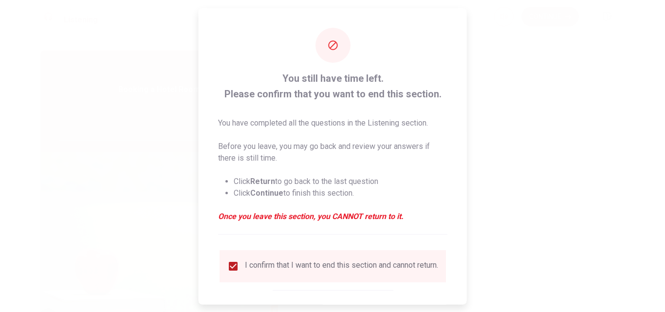
scroll to position [51, 0]
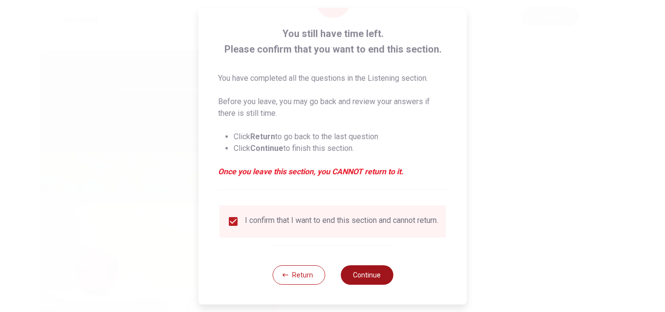
click at [364, 280] on button "Continue" at bounding box center [366, 274] width 53 height 19
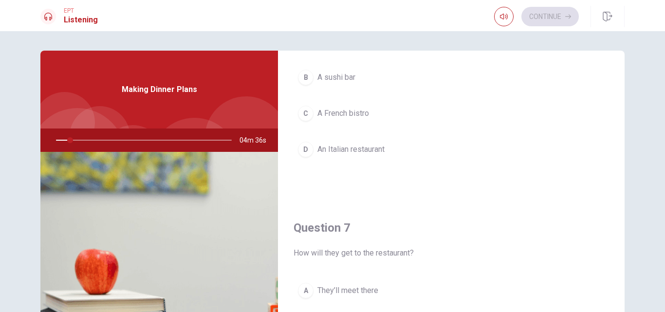
scroll to position [0, 0]
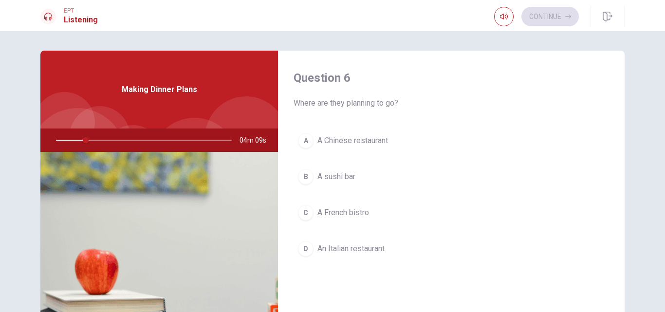
click at [497, 148] on button "A A Chinese restaurant" at bounding box center [452, 141] width 316 height 24
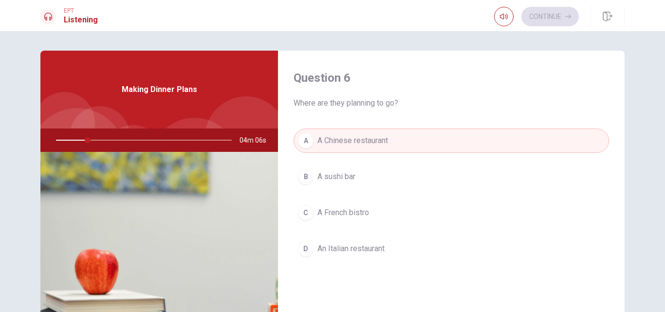
click at [76, 13] on span "EPT" at bounding box center [81, 10] width 34 height 7
click at [65, 17] on h1 "Listening" at bounding box center [81, 20] width 34 height 12
click at [365, 251] on span "An Italian restaurant" at bounding box center [351, 249] width 67 height 12
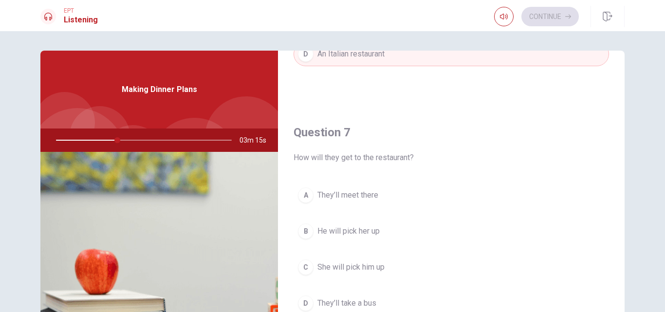
scroll to position [244, 0]
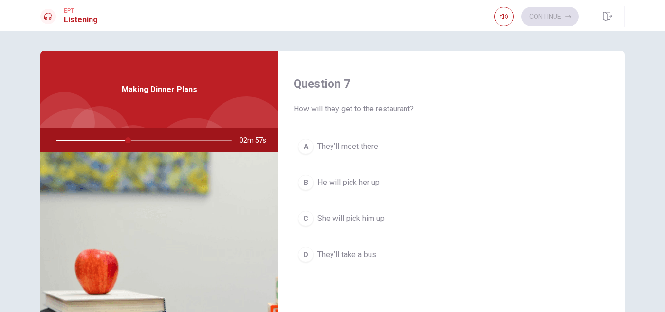
click at [367, 145] on span "They’ll meet there" at bounding box center [348, 147] width 61 height 12
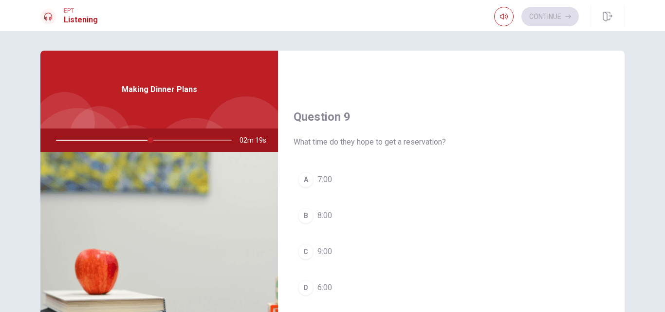
scroll to position [731, 0]
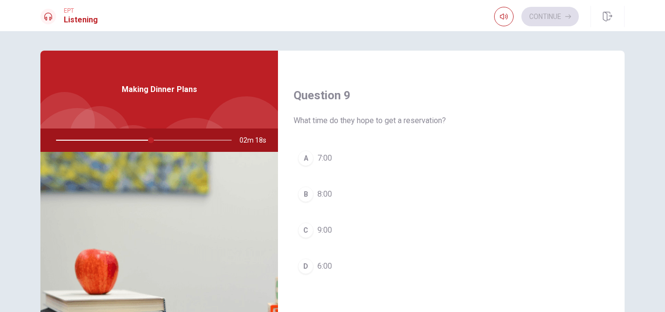
click at [333, 160] on button "A 7:00" at bounding box center [452, 158] width 316 height 24
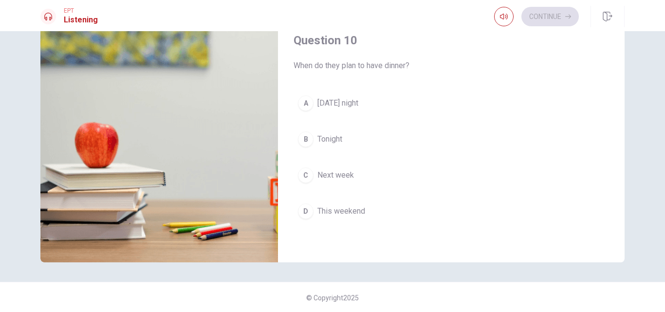
scroll to position [128, 0]
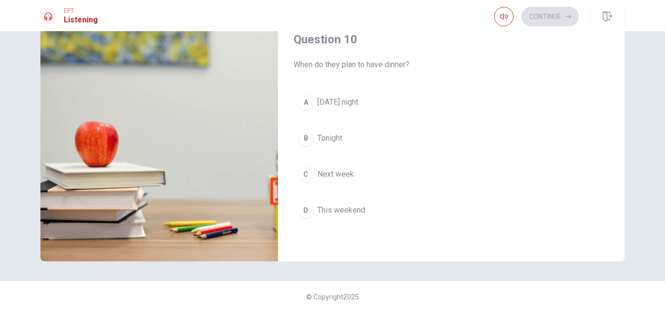
click at [339, 97] on span "[DATE] night" at bounding box center [338, 102] width 41 height 12
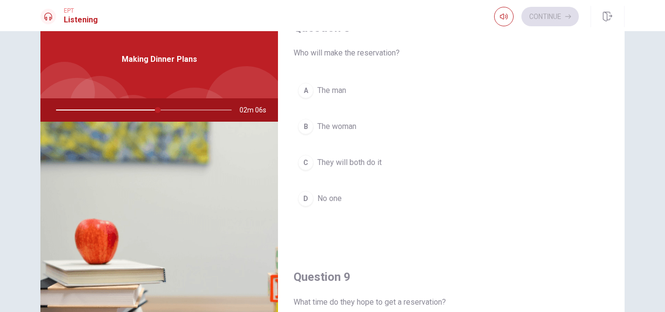
scroll to position [470, 0]
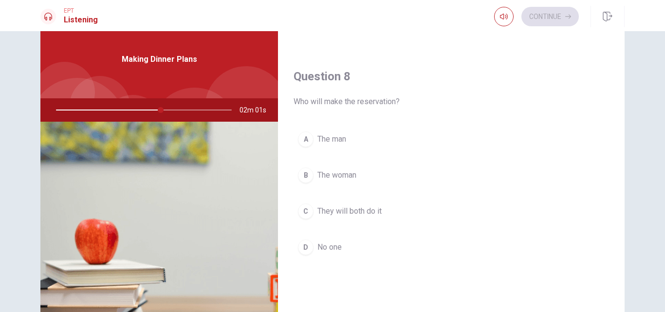
click at [332, 178] on span "The woman" at bounding box center [337, 176] width 39 height 12
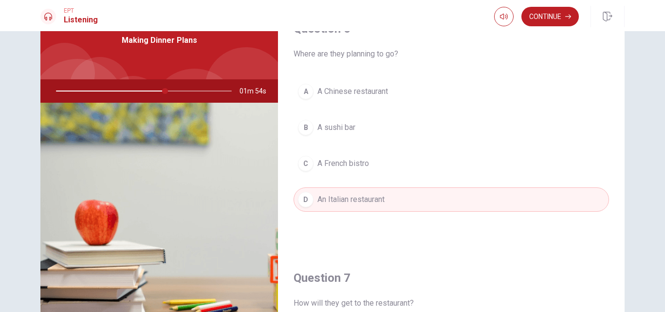
scroll to position [0, 0]
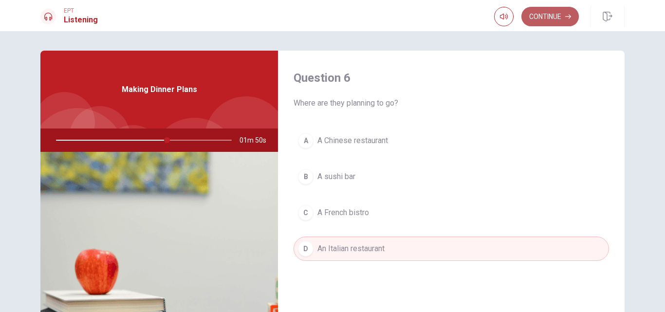
click at [542, 18] on button "Continue" at bounding box center [550, 16] width 57 height 19
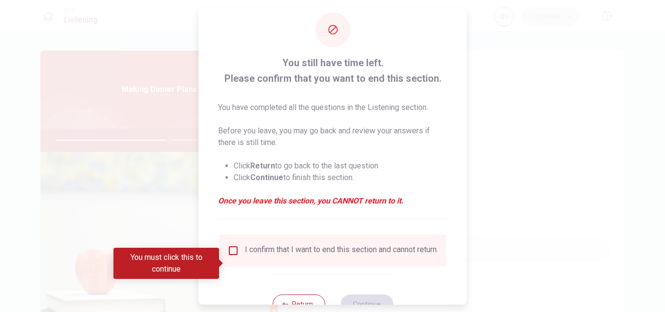
scroll to position [51, 0]
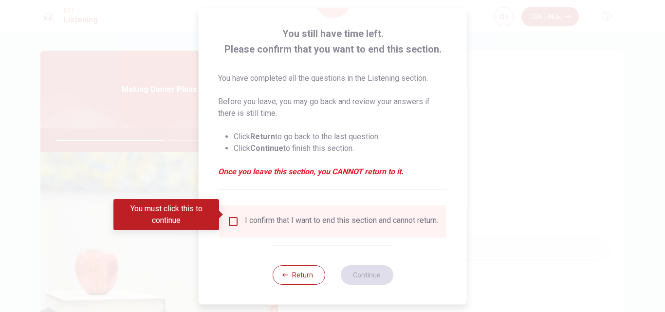
click at [230, 219] on input "You must click this to continue" at bounding box center [233, 222] width 12 height 12
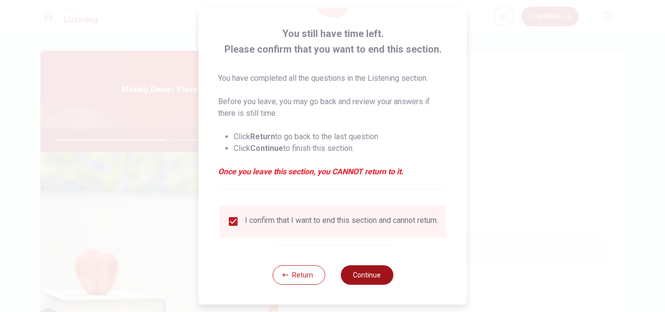
click at [375, 276] on button "Continue" at bounding box center [366, 274] width 53 height 19
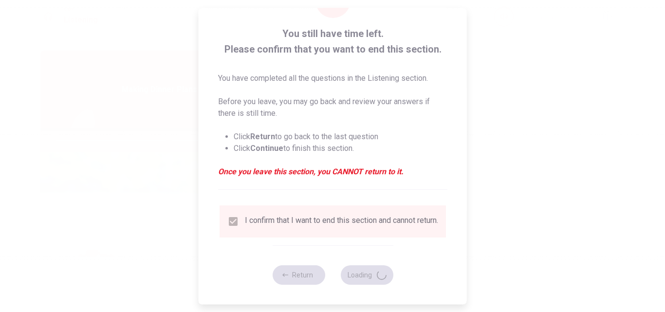
type input "65"
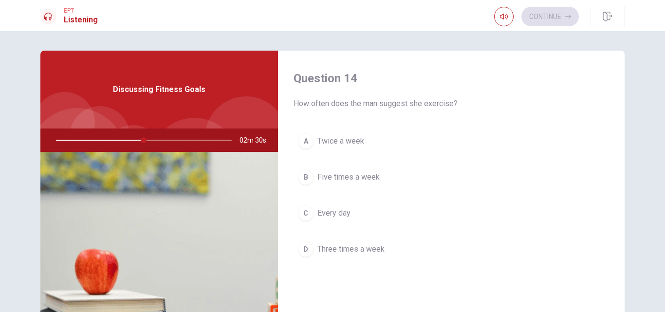
scroll to position [731, 0]
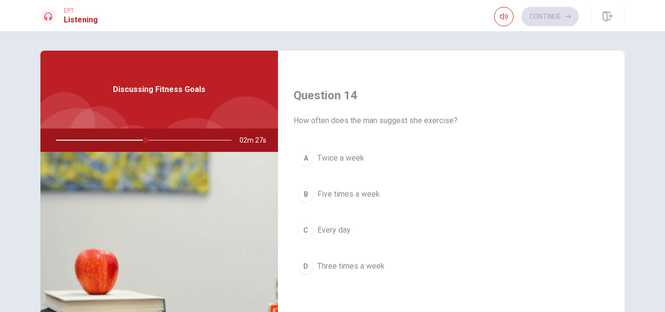
click at [368, 270] on span "Three times a week" at bounding box center [351, 267] width 67 height 12
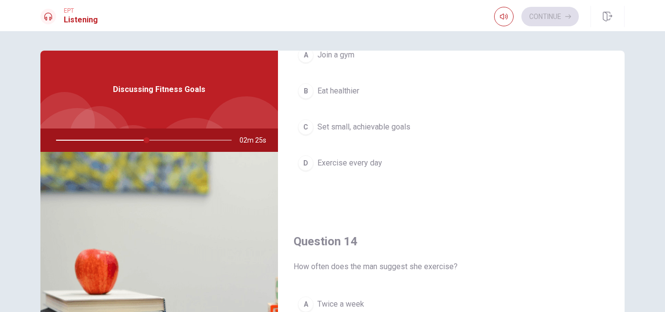
scroll to position [536, 0]
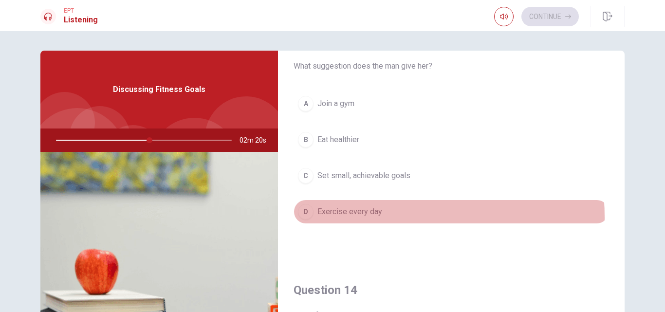
click at [365, 217] on span "Exercise every day" at bounding box center [350, 212] width 65 height 12
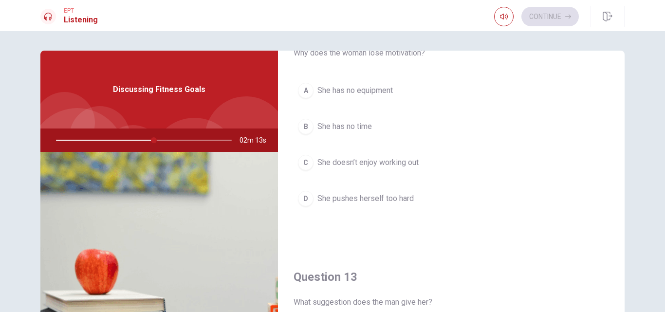
scroll to position [292, 0]
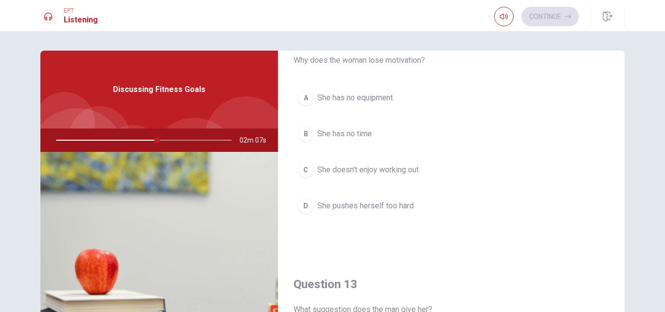
click at [376, 209] on span "She pushes herself too hard" at bounding box center [366, 206] width 96 height 12
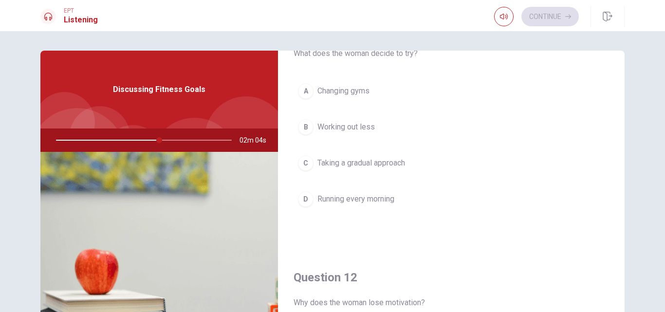
scroll to position [0, 0]
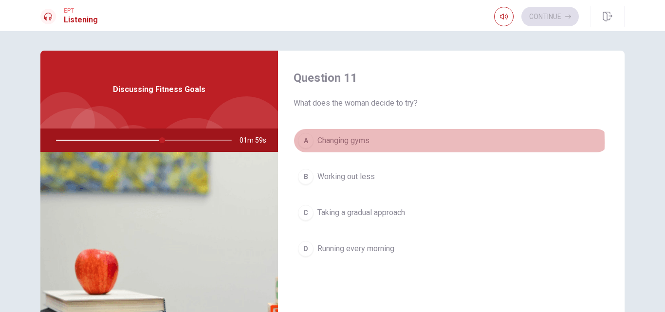
click at [343, 142] on span "Changing gyms" at bounding box center [344, 141] width 52 height 12
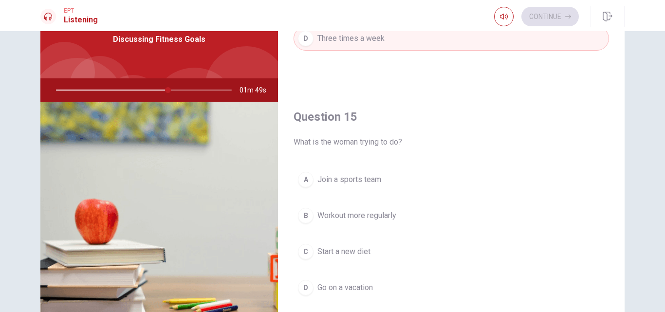
scroll to position [97, 0]
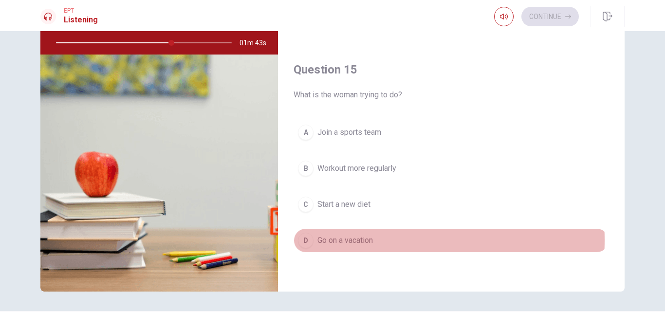
click at [365, 240] on span "Go on a vacation" at bounding box center [346, 241] width 56 height 12
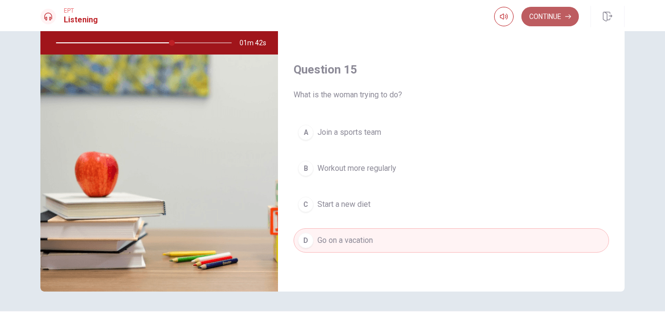
click at [536, 19] on button "Continue" at bounding box center [550, 16] width 57 height 19
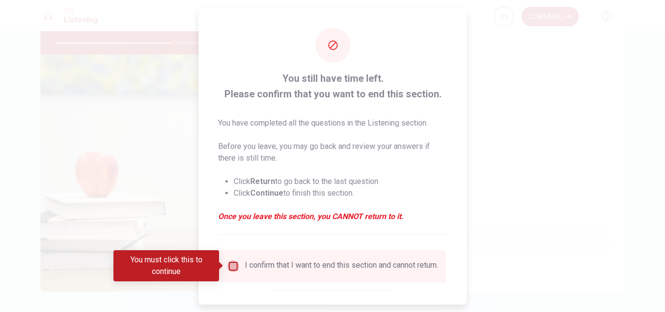
click at [228, 263] on input "You must click this to continue" at bounding box center [233, 266] width 12 height 12
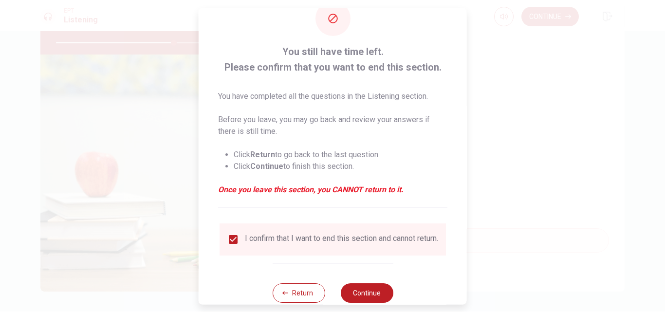
scroll to position [51, 0]
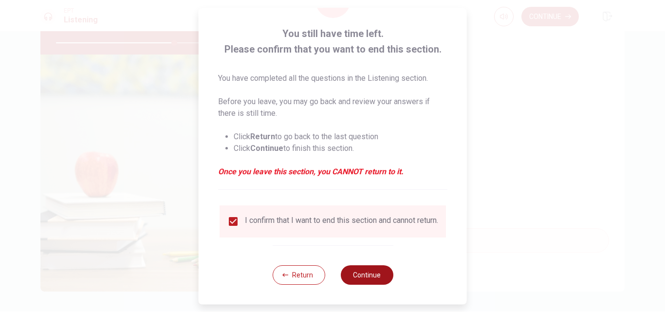
click at [359, 280] on button "Continue" at bounding box center [366, 274] width 53 height 19
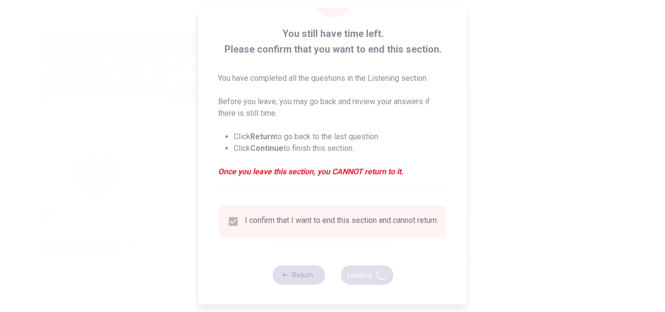
type input "68"
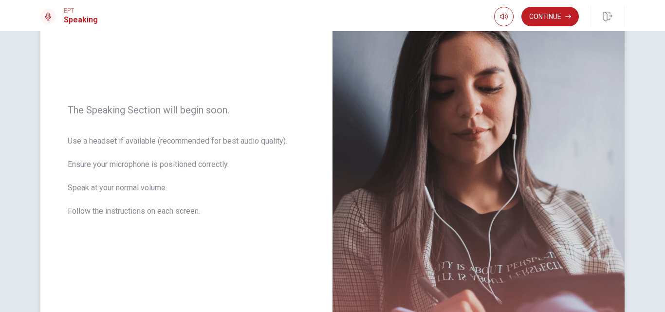
scroll to position [97, 0]
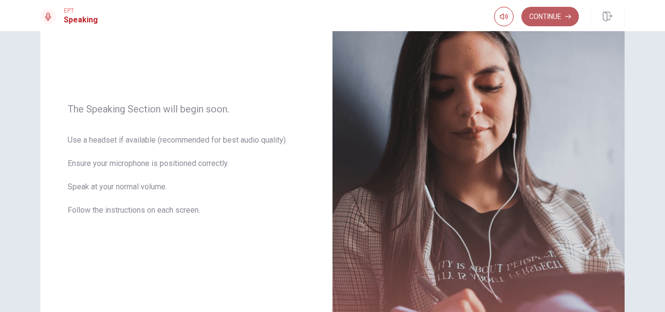
click at [558, 16] on button "Continue" at bounding box center [550, 16] width 57 height 19
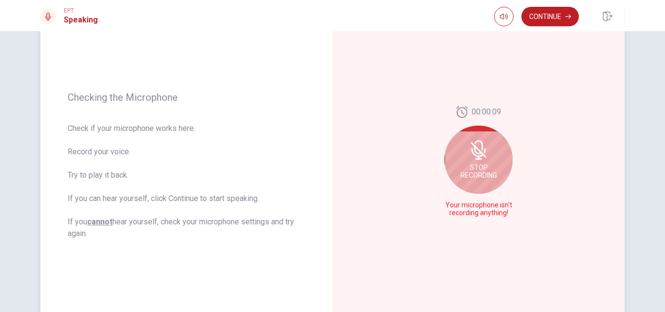
click at [475, 161] on div "Stop Recording" at bounding box center [479, 160] width 68 height 68
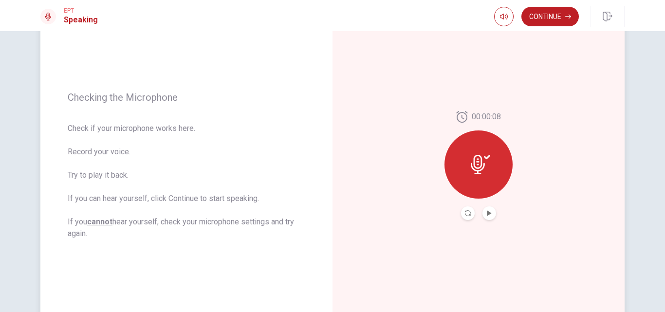
click at [479, 178] on div at bounding box center [479, 165] width 68 height 68
click at [464, 218] on button "Record Again" at bounding box center [468, 214] width 14 height 14
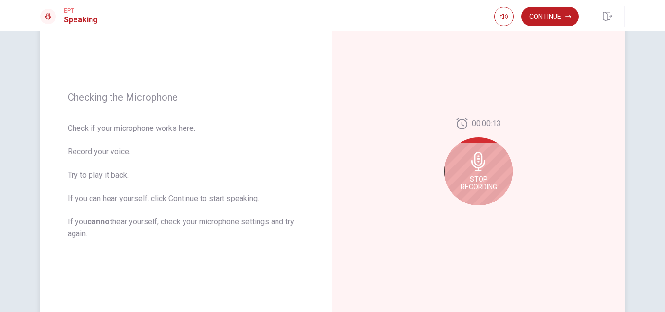
click at [299, 125] on span "Check if your microphone works here. Record your voice. Try to play it back. If…" at bounding box center [187, 181] width 238 height 117
click at [461, 185] on span "Stop Recording" at bounding box center [479, 183] width 37 height 16
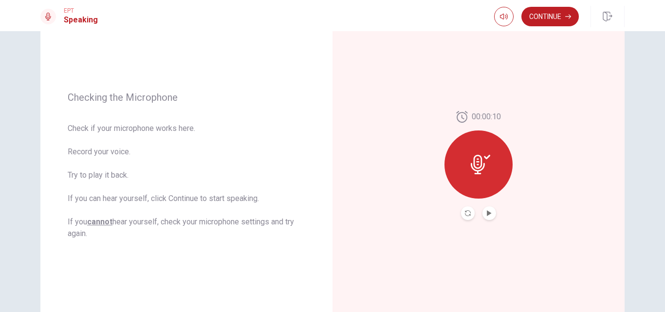
click at [492, 216] on button "Play Audio" at bounding box center [490, 214] width 14 height 14
click at [542, 21] on button "Continue" at bounding box center [550, 16] width 57 height 19
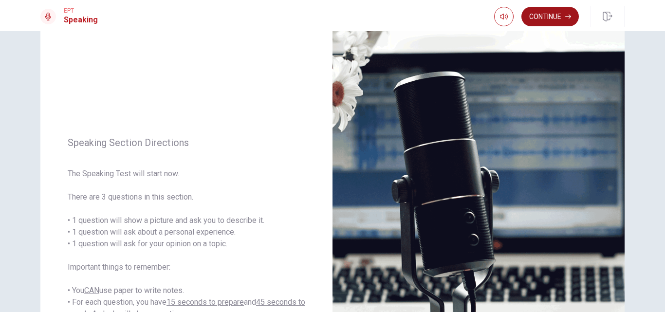
scroll to position [0, 0]
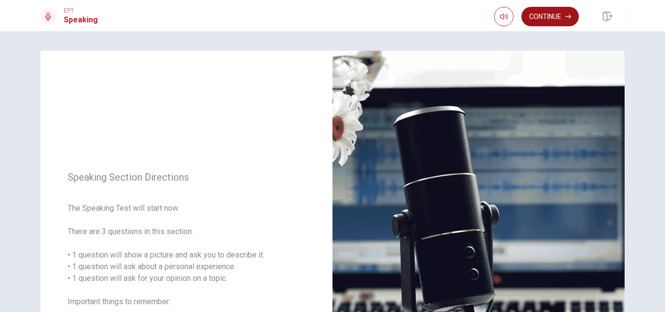
click at [551, 15] on button "Continue" at bounding box center [550, 16] width 57 height 19
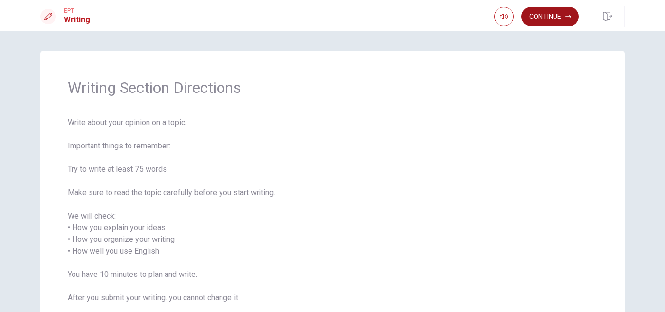
click at [540, 21] on button "Continue" at bounding box center [550, 16] width 57 height 19
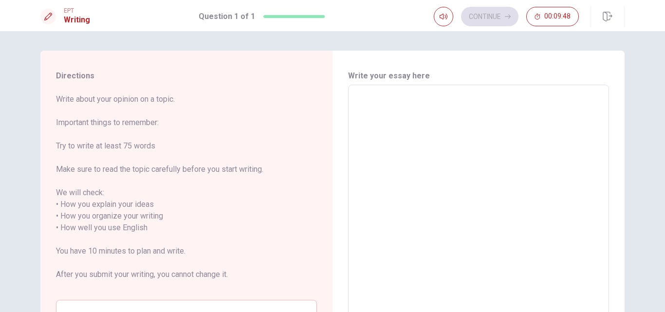
drag, startPoint x: 382, startPoint y: 112, endPoint x: 382, endPoint y: 122, distance: 10.7
click at [382, 122] on textarea at bounding box center [478, 228] width 247 height 270
type textarea "g"
type textarea "x"
type textarea "gr"
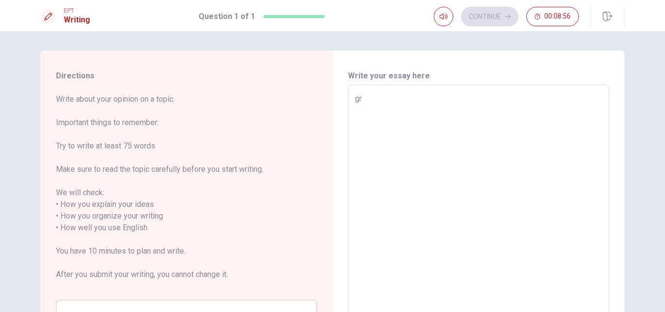
type textarea "x"
type textarea "gro"
type textarea "x"
type textarea "grou"
type textarea "x"
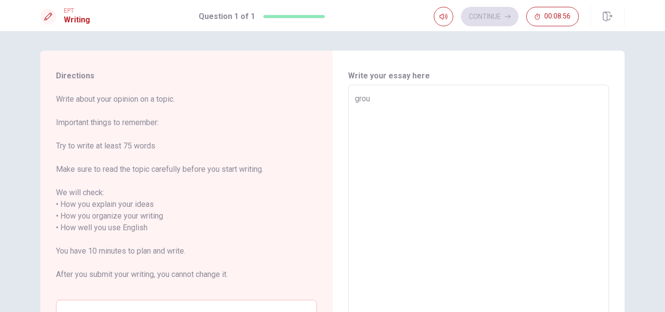
type textarea "group"
type textarea "x"
type textarea "group"
type textarea "x"
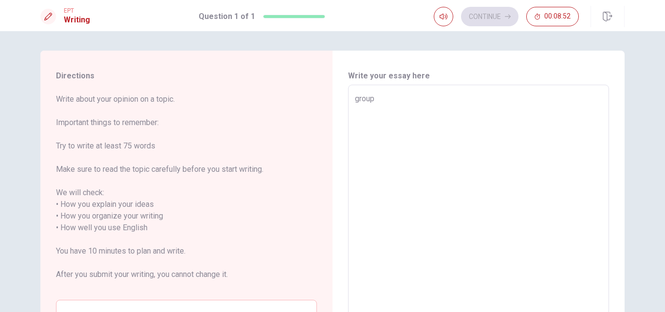
click at [381, 108] on textarea "group" at bounding box center [478, 228] width 247 height 270
type textarea "group"
type textarea "x"
type textarea "group w"
type textarea "x"
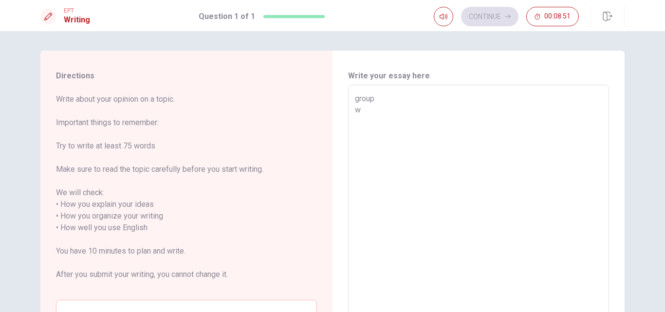
type textarea "group wo"
type textarea "x"
type textarea "group wor"
type textarea "x"
type textarea "group work"
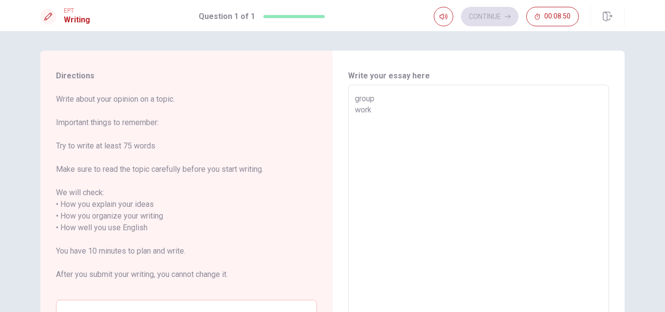
type textarea "x"
type textarea "group work"
click at [367, 165] on button "Click to reconnect" at bounding box center [404, 174] width 74 height 19
click at [378, 116] on textarea "group work" at bounding box center [478, 228] width 247 height 270
type textarea "x"
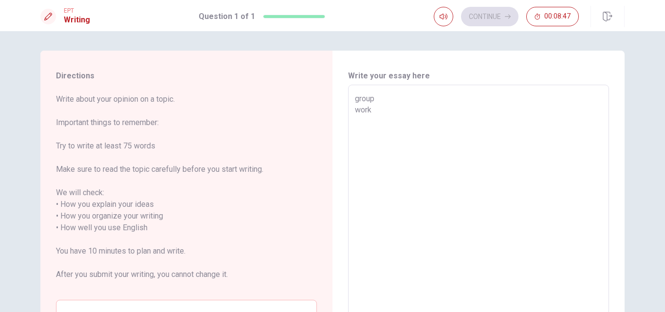
type textarea "group work"
type textarea "x"
type textarea "group work s"
type textarea "x"
type textarea "group work st"
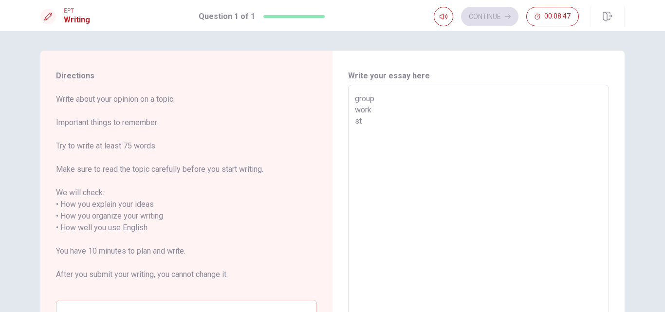
type textarea "x"
type textarea "group work stu"
type textarea "x"
type textarea "group work stud"
type textarea "x"
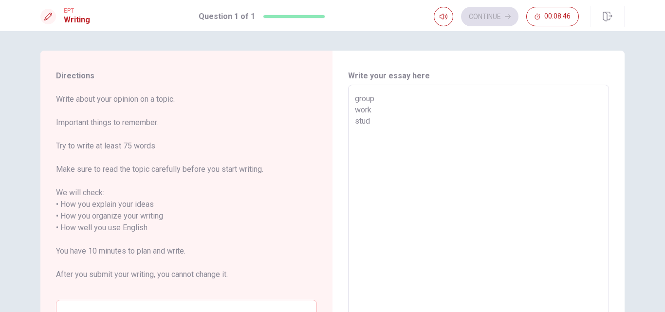
type textarea "group work study"
type textarea "x"
type textarea "group work study"
type textarea "x"
type textarea "group work study t"
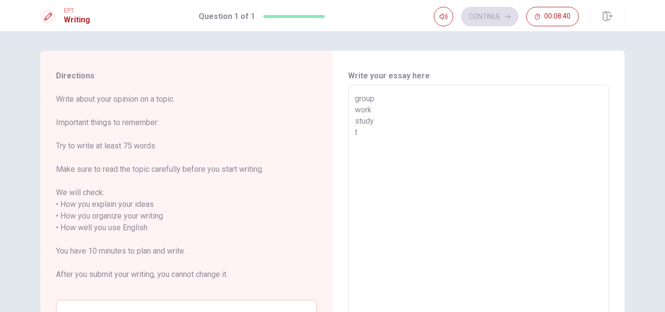
type textarea "x"
type textarea "group work study"
type textarea "x"
type textarea "group work study"
type textarea "x"
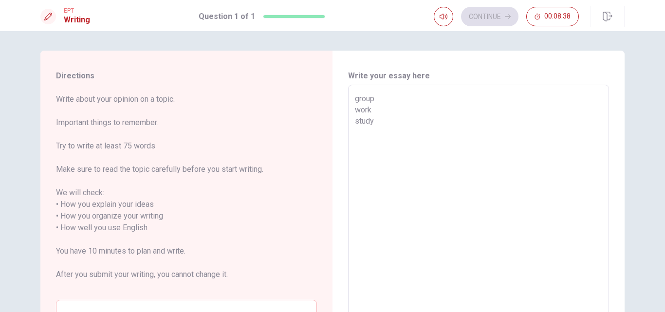
type textarea "group work study"
type textarea "x"
type textarea "group work study i"
type textarea "x"
type textarea "group work study it"
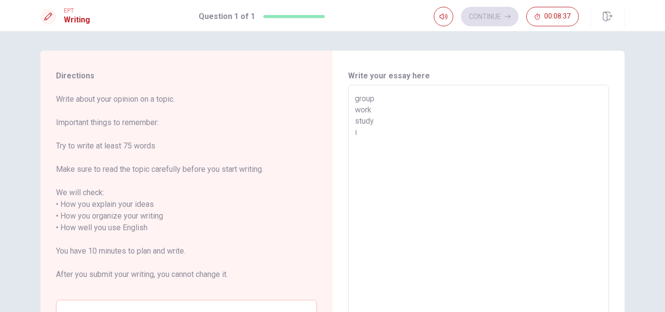
type textarea "x"
type textarea "group work study ita"
type textarea "x"
type textarea "group work study ital"
type textarea "x"
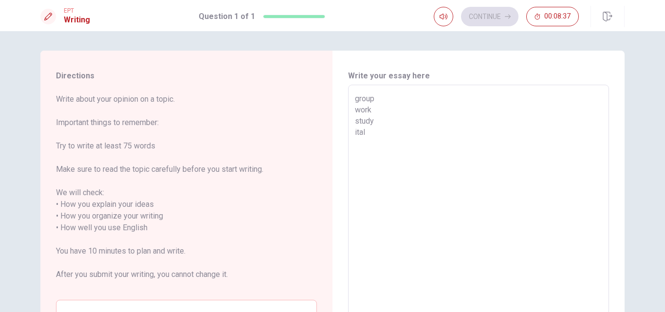
type textarea "group work study [GEOGRAPHIC_DATA]"
type textarea "x"
type textarea "group work study [GEOGRAPHIC_DATA]"
type textarea "x"
type textarea "group work study italy r"
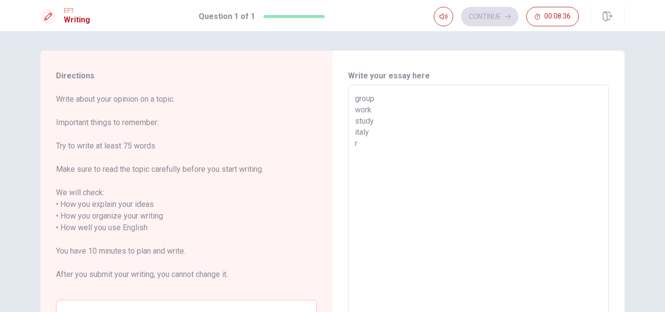
type textarea "x"
type textarea "group work study italy re"
type textarea "x"
type textarea "group work study italy res"
type textarea "x"
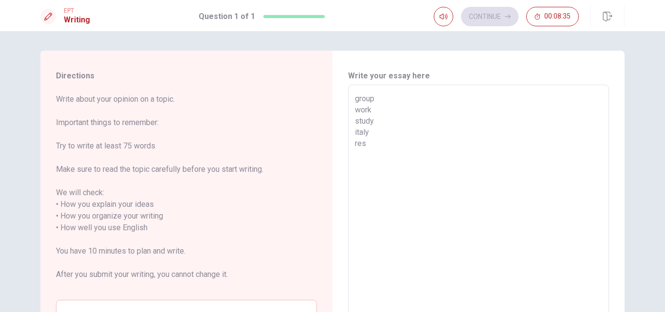
type textarea "group work study italy rest"
type textarea "x"
type textarea "group work study italy resto"
type textarea "x"
type textarea "group work study italy restou"
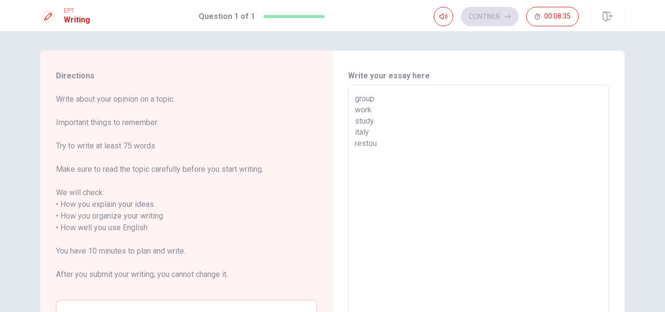
type textarea "x"
type textarea "group work study italy restour"
type textarea "x"
type textarea "group work study italy restoura"
type textarea "x"
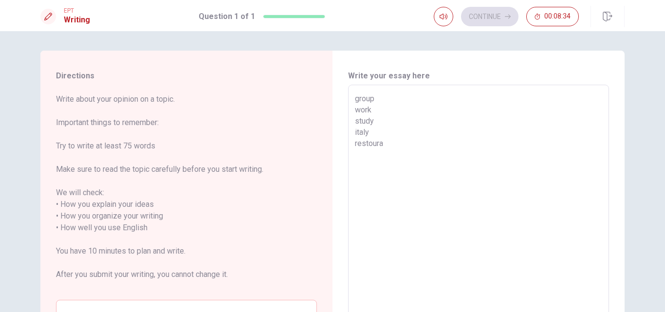
type textarea "group work study italy restouran"
type textarea "x"
type textarea "group work study italy restourant"
type textarea "x"
type textarea "group work study italy restourant"
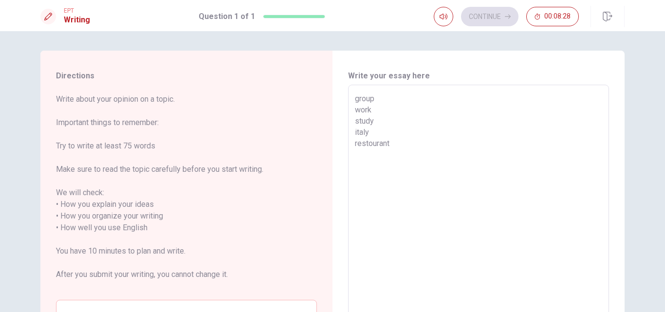
type textarea "x"
type textarea "group work study italy restourant p"
type textarea "x"
type textarea "group work study italy restourant pi"
type textarea "x"
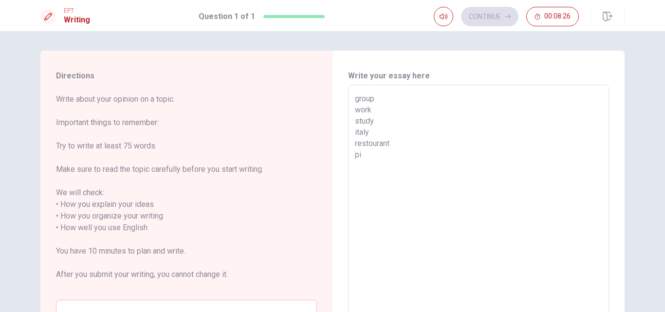
type textarea "group work study italy restourant piz"
type textarea "x"
type textarea "group work study italy restourant pizz"
type textarea "x"
type textarea "group work study italy restourant pizza"
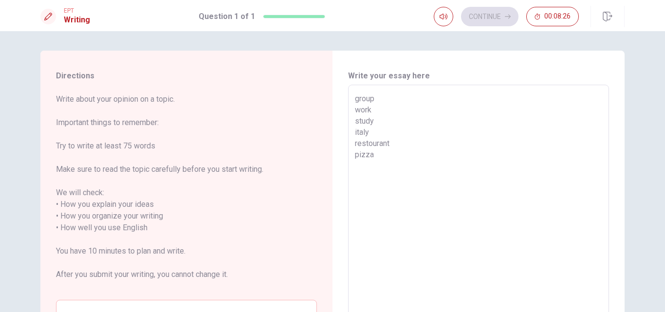
type textarea "x"
type textarea "group work study italy restourant pizza"
type textarea "x"
type textarea "group work study italy restourant pizza c"
type textarea "x"
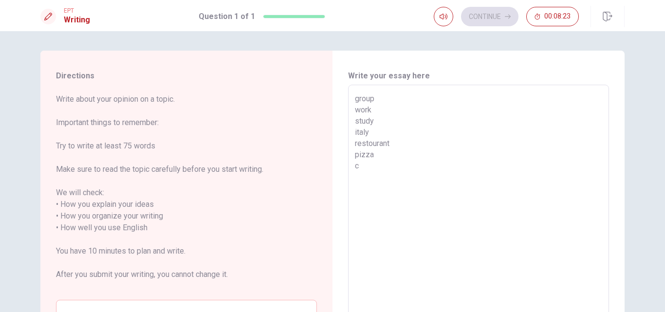
type textarea "group work study italy restourant pizza ch"
type textarea "x"
type textarea "group work study italy restourant pizza che"
type textarea "x"
type textarea "group work study italy restourant pizza chec"
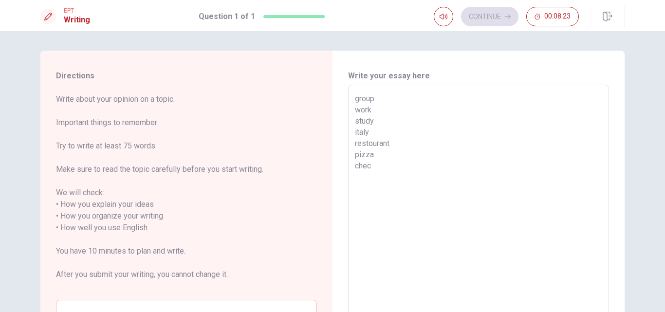
type textarea "x"
type textarea "group work study italy restourant pizza check"
type textarea "x"
type textarea "group work study italy restourant pizza check"
type textarea "x"
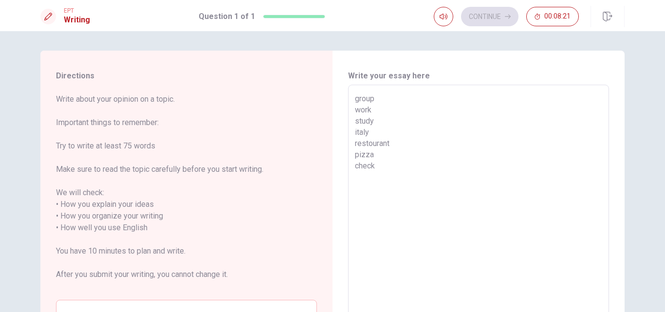
type textarea "group work study italy restourant pizza check s"
type textarea "x"
type textarea "group work study italy restourant pizza check su"
type textarea "x"
type textarea "group work study italy restourant pizza check sun"
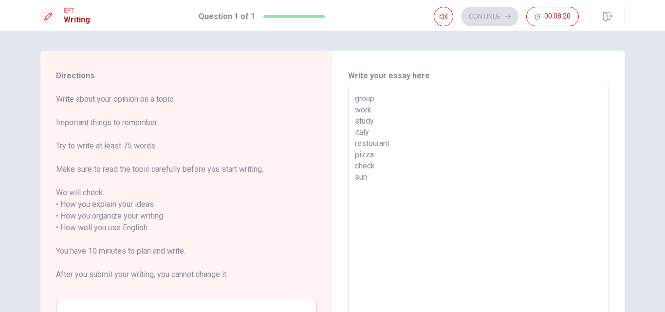
type textarea "x"
type textarea "group work study italy restourant pizza check sun"
type textarea "x"
type textarea "group work study italy restourant pizza check sun u"
type textarea "x"
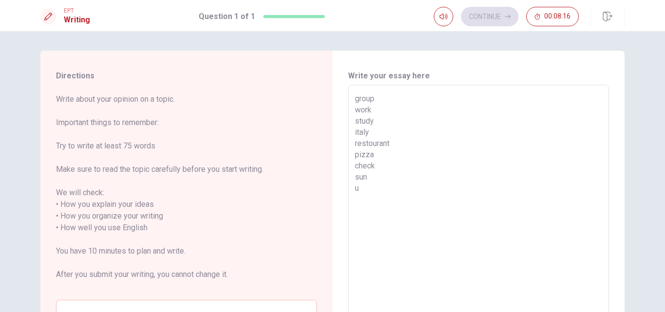
type textarea "group work study italy restourant pizza check sun um"
type textarea "x"
type textarea "group work study italy restourant pizza check sun umb"
type textarea "x"
type textarea "group work study italy restourant pizza check sun umbr"
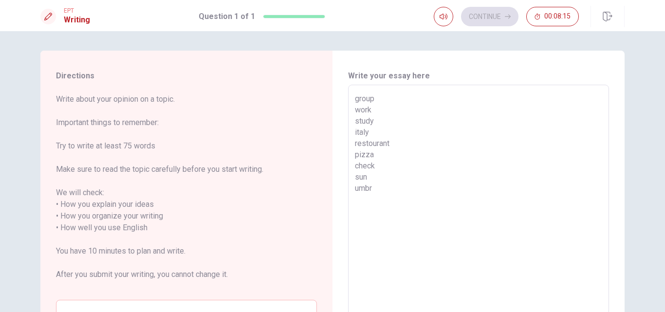
type textarea "x"
type textarea "group work study italy restourant pizza check sun umbre"
type textarea "x"
type textarea "group work study italy restourant pizza check sun umbrel"
type textarea "x"
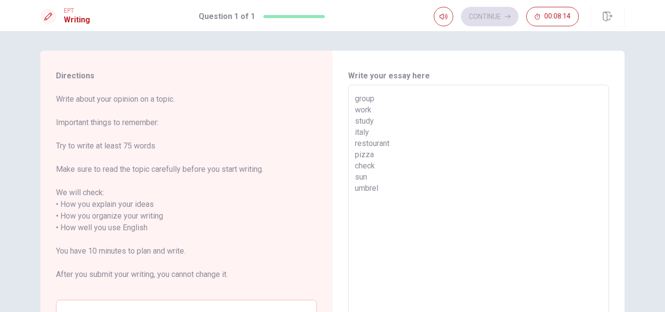
type textarea "group work study italy restourant pizza check sun [PERSON_NAME]"
type textarea "x"
type textarea "group work study italy restourant pizza check sun umbrella"
type textarea "x"
type textarea "group work study italy restourant pizza check sun umbrella"
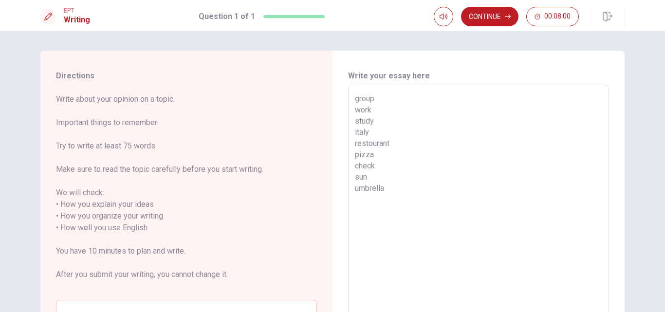
type textarea "x"
type textarea "group work study italy restourant pizza check sun umbrella w"
type textarea "x"
type textarea "group work study italy restourant pizza check sun umbrella wo"
type textarea "x"
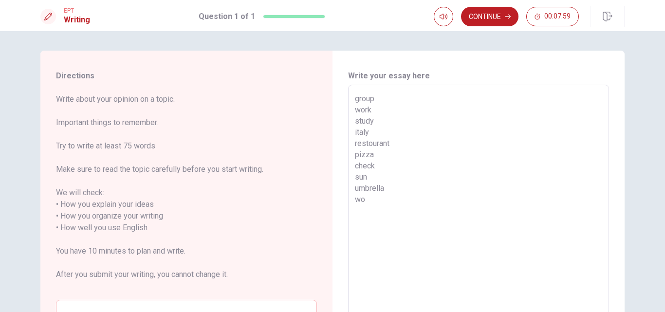
type textarea "group work study italy restourant pizza check sun umbrella wom"
type textarea "x"
type textarea "group work study italy restourant pizza check sun umbrella woma"
type textarea "x"
type textarea "group work study italy restourant pizza check sun umbrella woman"
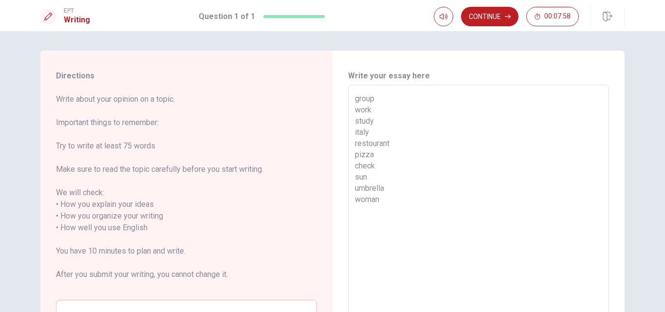
type textarea "x"
type textarea "group work study italy restourant pizza check sun umbrella woman"
type textarea "x"
type textarea "group work study italy restourant pizza check sun umbrella woman r"
type textarea "x"
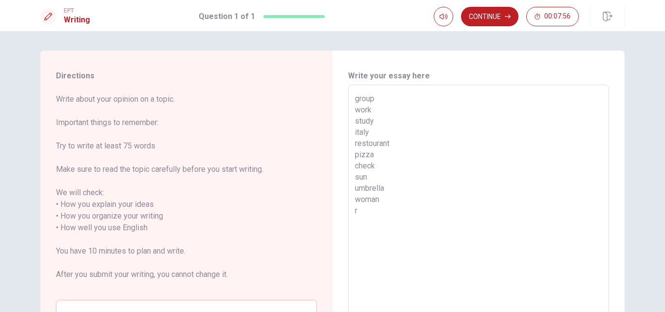
type textarea "group work study italy restourant pizza check sun umbrella woman re"
type textarea "x"
type textarea "group work study italy restourant pizza check sun umbrella woman r"
type textarea "x"
type textarea "group work study italy restourant pizza check sun umbrella woman"
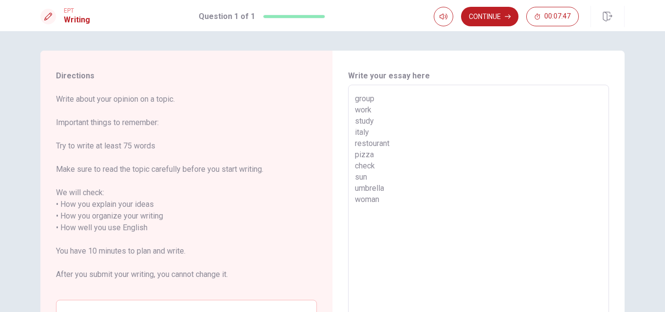
type textarea "x"
type textarea "group work study italy restourant pizza check sun umbrella woman g"
type textarea "x"
type textarea "group work study italy restourant pizza check sun umbrella woman gy"
type textarea "x"
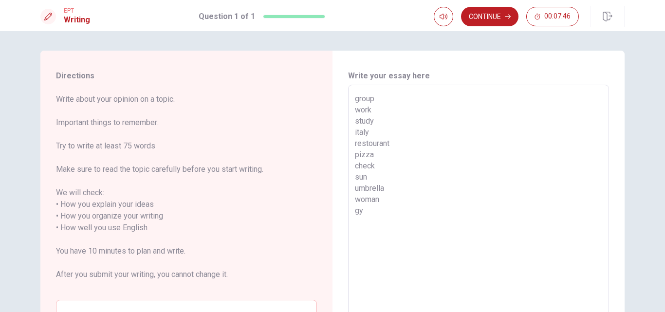
type textarea "group work study italy restourant pizza check sun umbrella woman gym"
type textarea "x"
type textarea "group work study italy restourant pizza check sun umbrella woman gym"
type textarea "x"
type textarea "group work study italy restourant pizza check sun umbrella woman gym l"
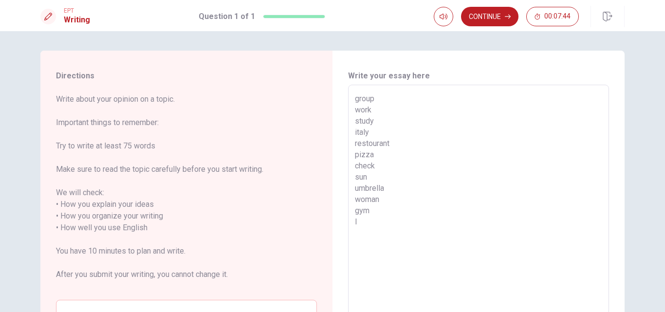
type textarea "x"
type textarea "group work study italy restourant pizza check sun umbrella woman gym la"
type textarea "x"
type textarea "group work study italy restourant pizza check sun umbrella woman gym lat"
type textarea "x"
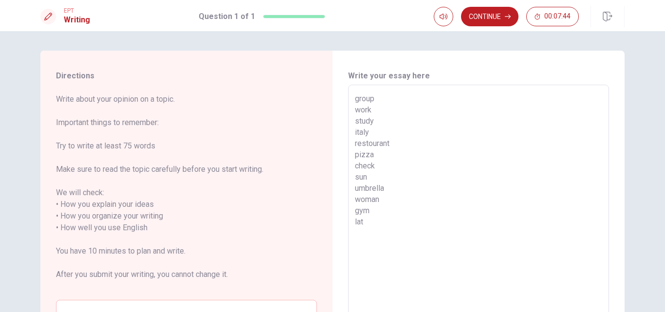
type textarea "group work study italy restourant pizza check sun umbrella woman gym latt"
type textarea "x"
type textarea "group work study italy restourant pizza check sun umbrella woman gym latte"
type textarea "x"
type textarea "group work study italy restourant pizza check sun umbrella woman gym latter"
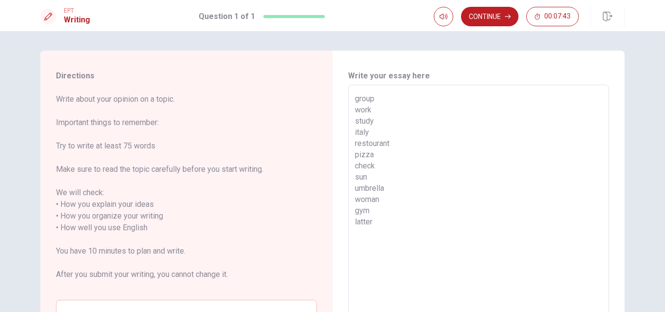
type textarea "x"
type textarea "group work study italy restourant pizza check sun umbrella woman gym latter"
type textarea "x"
type textarea "group work study italy restourant pizza check sun umbrella woman gym latter s"
type textarea "x"
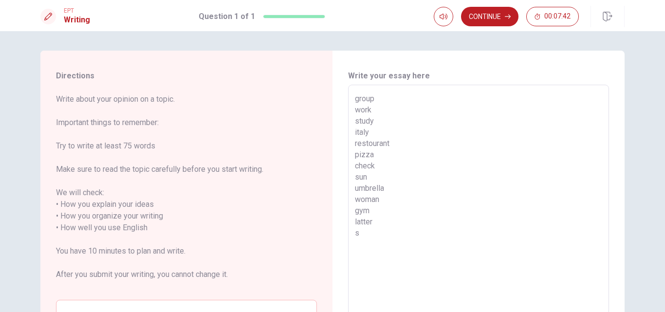
type textarea "group work study italy restourant pizza check sun umbrella woman gym latter se"
type textarea "x"
type textarea "group work study italy restourant pizza check sun umbrella woman gym latter sen"
type textarea "x"
type textarea "group work study italy restourant pizza check sun umbrella woman gym latter sent"
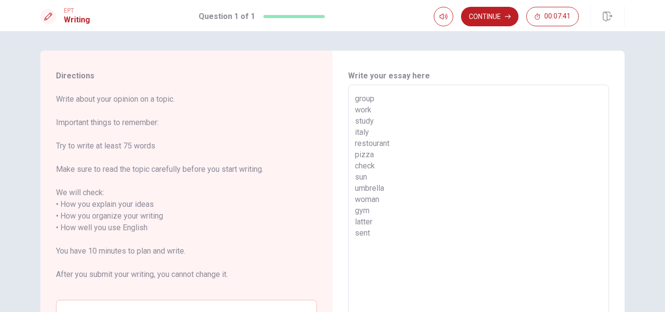
type textarea "x"
type textarea "group work study italy restourant pizza check sun umbrella woman gym latter sent"
type textarea "x"
type textarea "group work study italy restourant pizza check sun umbrella woman gym latter sen…"
type textarea "x"
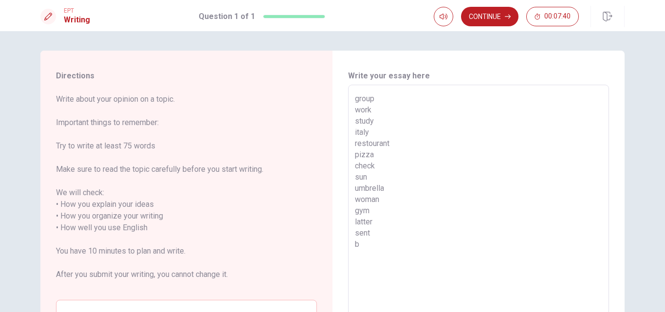
type textarea "group work study italy restourant pizza check sun umbrella woman gym latter sen…"
type textarea "x"
type textarea "group work study italy restourant pizza check sun umbrella woman gym latter sen…"
type textarea "x"
type textarea "group work study italy restourant pizza check sun umbrella woman gym latter sen…"
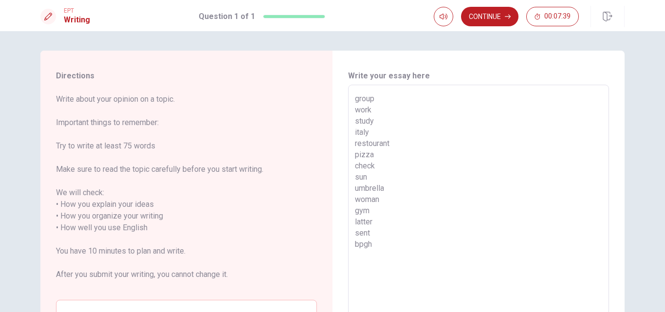
type textarea "x"
type textarea "group work study italy restourant pizza check sun umbrella woman gym latter sen…"
type textarea "x"
type textarea "group work study italy restourant pizza check sun umbrella woman gym latter sen…"
type textarea "x"
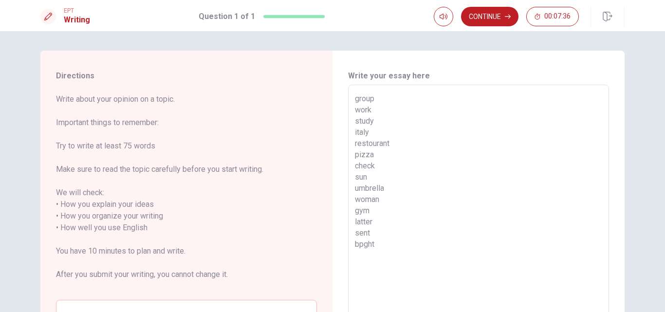
click at [362, 245] on textarea "group work study italy restourant pizza check sun umbrella woman gym latter sen…" at bounding box center [478, 228] width 247 height 270
type textarea "group work study italy restourant pizza check sun umbrella woman gym latter sen…"
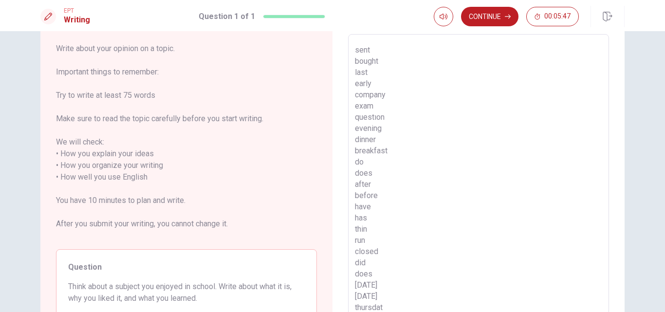
scroll to position [144, 0]
drag, startPoint x: 389, startPoint y: 298, endPoint x: 390, endPoint y: 279, distance: 19.5
click at [389, 298] on textarea "group work study italy restourant pizza check sun umbrella woman gym latter sen…" at bounding box center [478, 177] width 247 height 270
click at [360, 299] on textarea "group work study italy restourant pizza check sun umbrella woman gym latter sen…" at bounding box center [478, 177] width 247 height 270
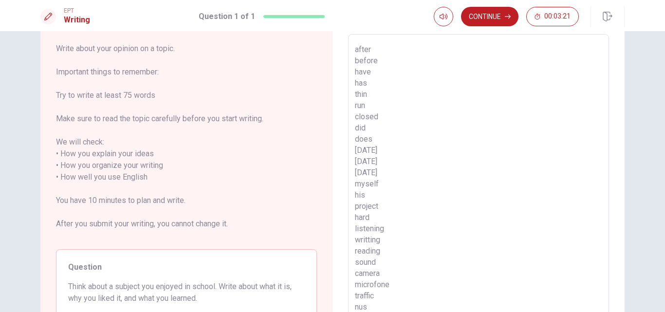
click at [360, 299] on textarea "group work study italy restourant pizza check sun umbrella woman gym latter sen…" at bounding box center [478, 177] width 247 height 270
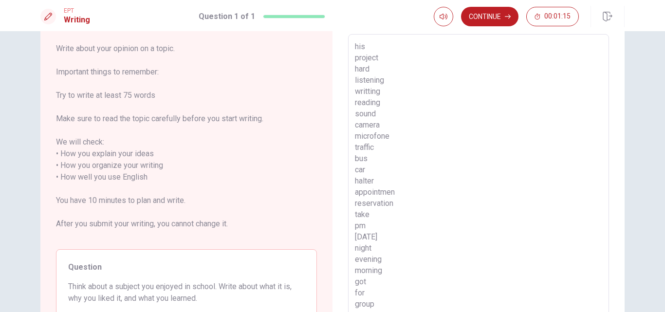
scroll to position [480, 0]
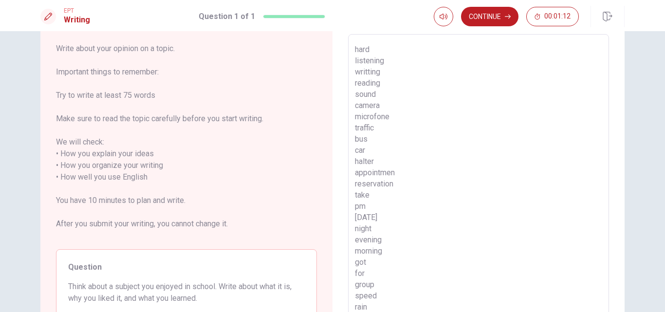
click at [153, 75] on span "Write about your opinion on a topic. Important things to remember: Try to write…" at bounding box center [186, 142] width 261 height 199
drag, startPoint x: 161, startPoint y: 75, endPoint x: 53, endPoint y: 69, distance: 108.8
click at [53, 69] on div "Directions Write about your opinion on a topic. Important things to remember: T…" at bounding box center [186, 178] width 292 height 356
drag, startPoint x: 53, startPoint y: 69, endPoint x: 120, endPoint y: 77, distance: 67.7
click at [120, 77] on div "Directions Write about your opinion on a topic. Important things to remember: T…" at bounding box center [186, 178] width 292 height 356
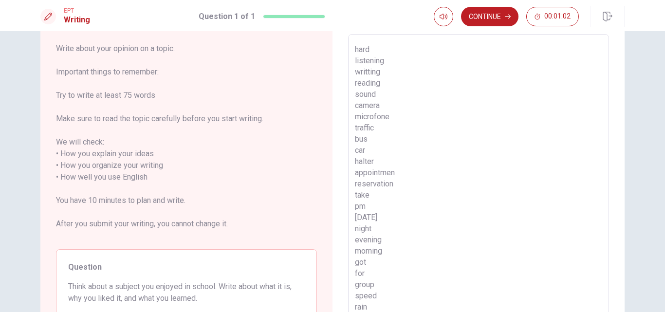
click at [383, 257] on textarea "group work study italy restourant pizza check sun umbrella woman gym latter sen…" at bounding box center [478, 177] width 247 height 270
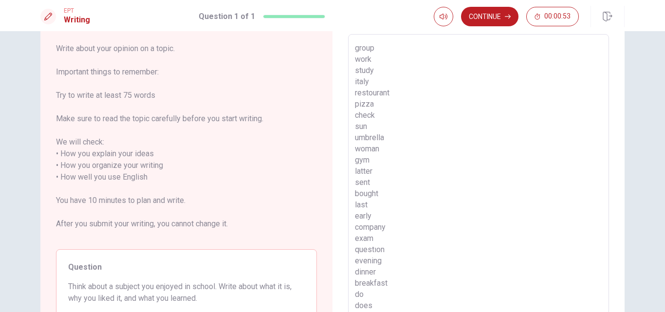
scroll to position [0, 0]
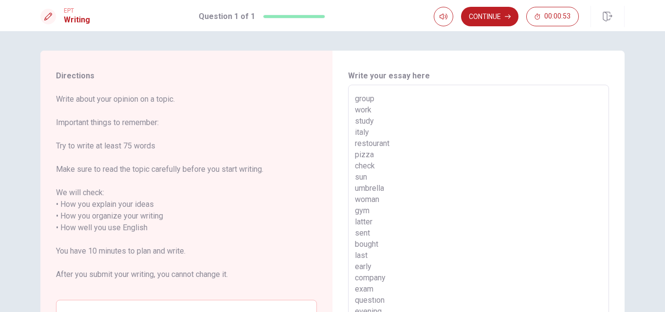
drag, startPoint x: 376, startPoint y: 252, endPoint x: 345, endPoint y: 17, distance: 237.3
click at [345, 17] on div "EPT Writing Question 1 of 1 Continue 00:00:53 Question 1 of 1 Continue 00:00:53…" at bounding box center [332, 156] width 665 height 312
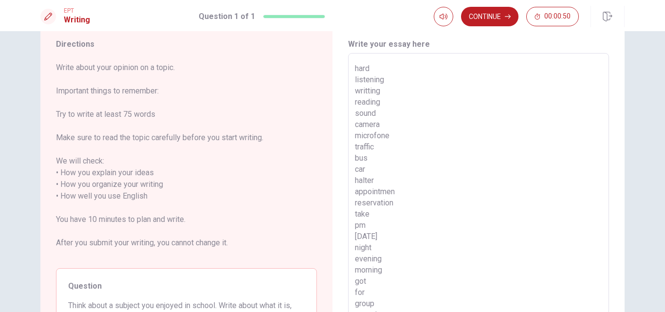
scroll to position [49, 0]
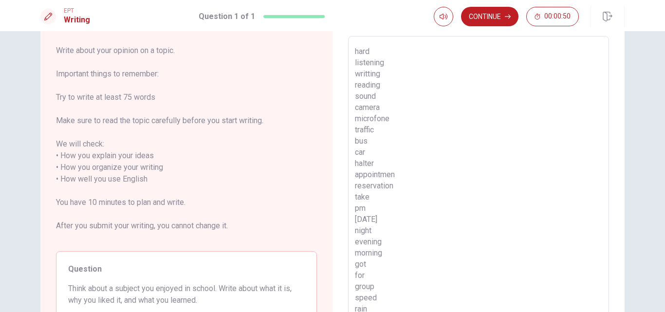
click at [404, 296] on textarea "group work study italy restourant pizza check sun umbrella woman gym latter sen…" at bounding box center [478, 179] width 247 height 270
click at [355, 261] on textarea "group work study italy restourant pizza check sun umbrella woman gym latter sen…" at bounding box center [478, 179] width 247 height 270
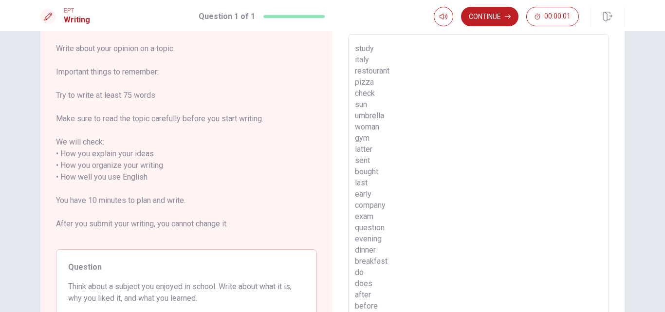
scroll to position [0, 0]
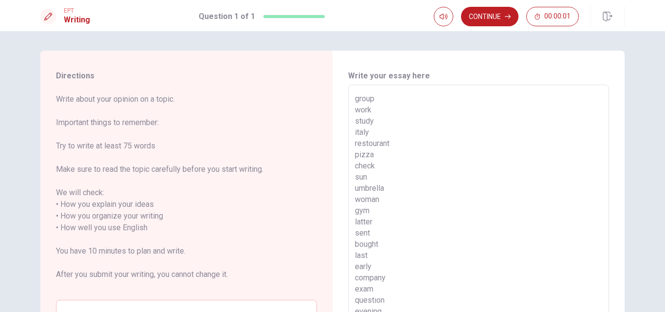
drag, startPoint x: 375, startPoint y: 304, endPoint x: 320, endPoint y: 11, distance: 297.8
click at [320, 11] on div "EPT Writing Question 1 of 1 Continue 00:00:01 Question 1 of 1 Continue 00:00:01…" at bounding box center [332, 156] width 665 height 312
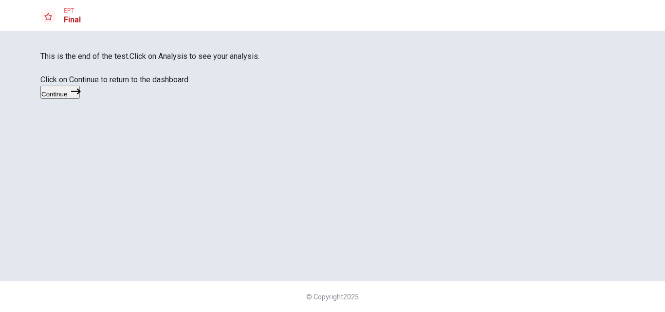
scroll to position [42, 0]
click at [80, 99] on button "Continue" at bounding box center [59, 92] width 39 height 13
